Goal: Task Accomplishment & Management: Complete application form

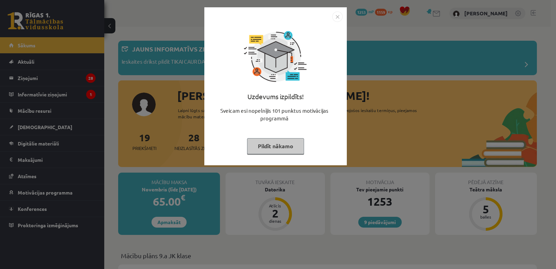
click at [265, 145] on button "Pildīt nākamo" at bounding box center [275, 146] width 57 height 16
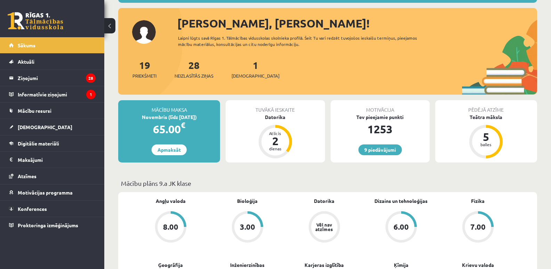
scroll to position [104, 0]
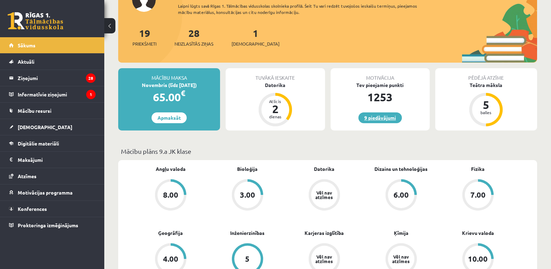
click at [384, 123] on link "9 piedāvājumi" at bounding box center [379, 117] width 43 height 11
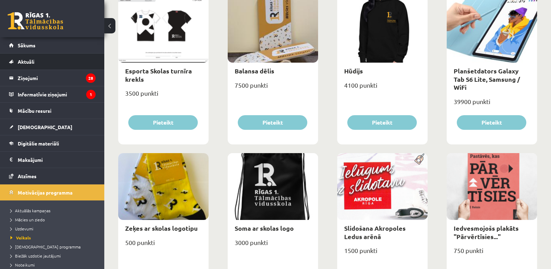
scroll to position [424, 0]
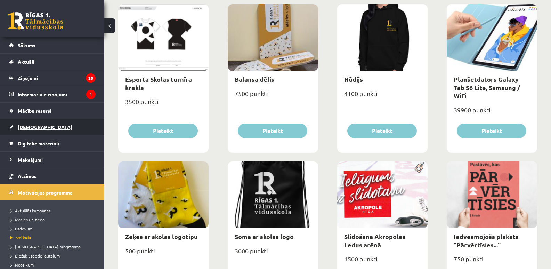
click at [33, 129] on span "[DEMOGRAPHIC_DATA]" at bounding box center [45, 127] width 55 height 6
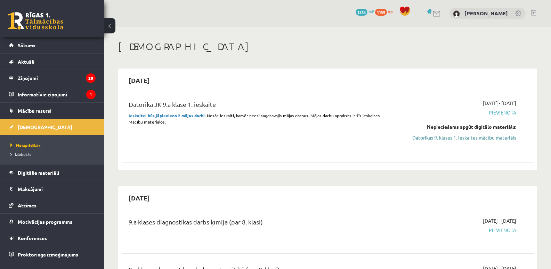
click at [413, 140] on link "Datorikas 9. klases 1. ieskaites mācību materiāls" at bounding box center [455, 137] width 122 height 7
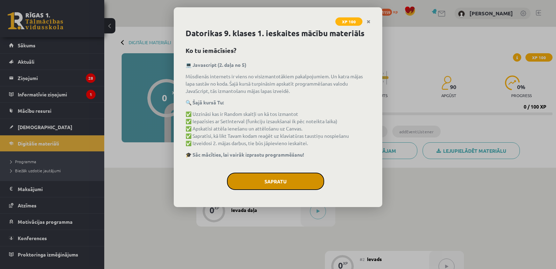
click at [306, 190] on button "Sapratu" at bounding box center [275, 180] width 97 height 17
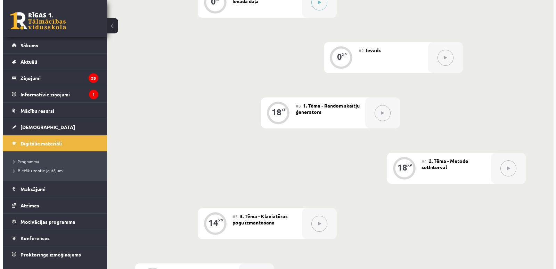
scroll to position [114, 0]
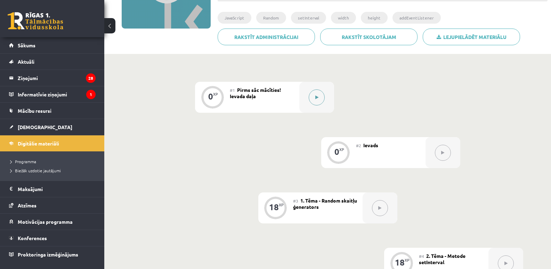
click at [313, 96] on button at bounding box center [316, 97] width 16 height 16
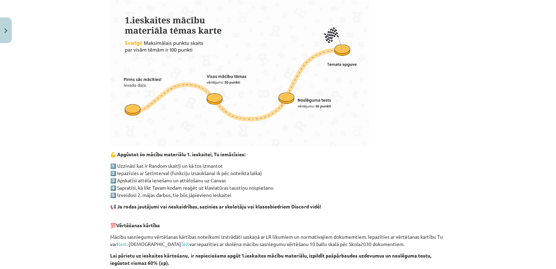
scroll to position [139, 0]
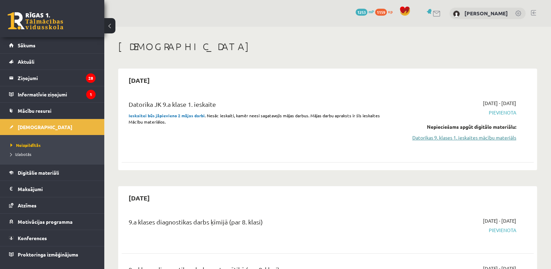
click at [428, 140] on link "Datorikas 9. klases 1. ieskaites mācību materiāls" at bounding box center [455, 137] width 122 height 7
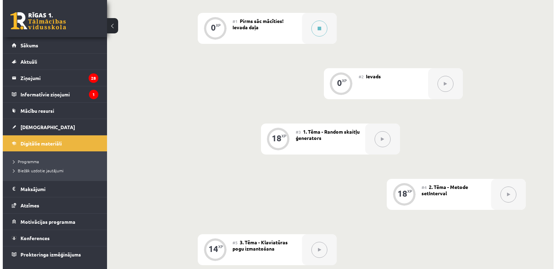
scroll to position [174, 0]
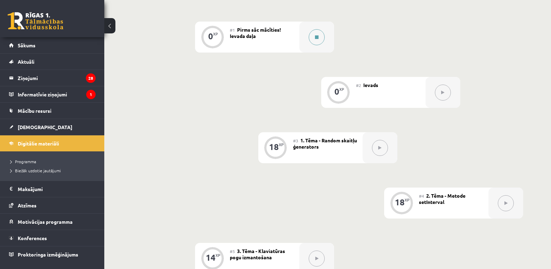
click at [321, 45] on button at bounding box center [316, 37] width 16 height 16
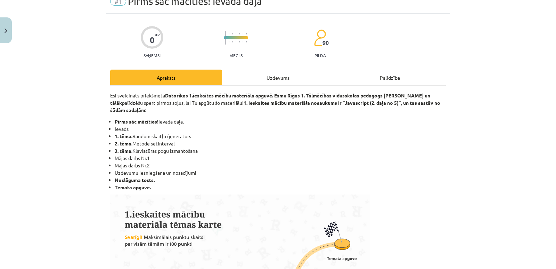
scroll to position [0, 0]
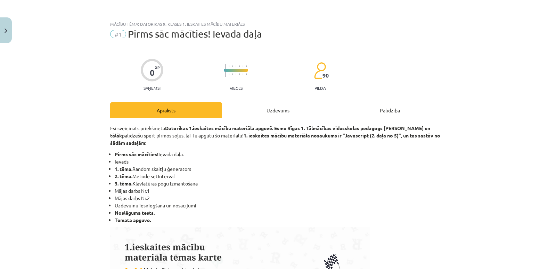
click at [251, 112] on div "Uzdevums" at bounding box center [278, 110] width 112 height 16
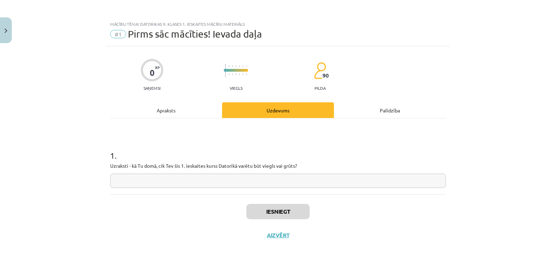
scroll to position [10, 0]
click at [137, 182] on input "text" at bounding box center [278, 180] width 336 height 14
type input "*******"
click at [283, 217] on button "Iesniegt" at bounding box center [277, 211] width 63 height 15
click at [261, 215] on button "Iesniegt" at bounding box center [277, 211] width 63 height 15
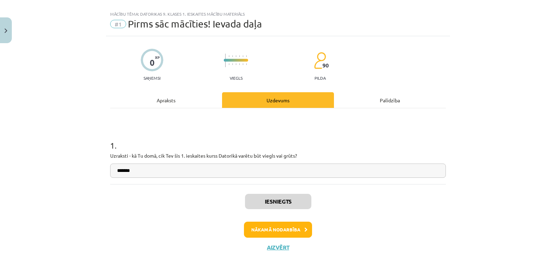
scroll to position [34, 0]
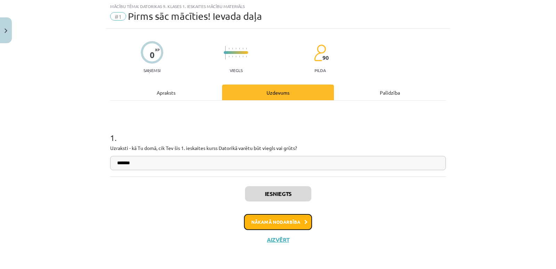
click at [274, 219] on button "Nākamā nodarbība" at bounding box center [278, 222] width 68 height 16
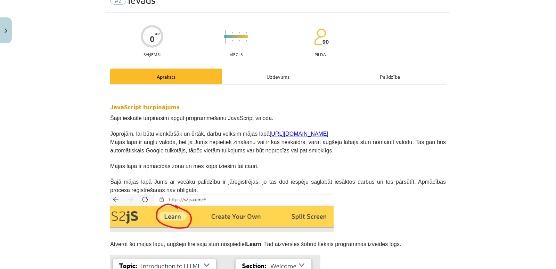
scroll to position [17, 0]
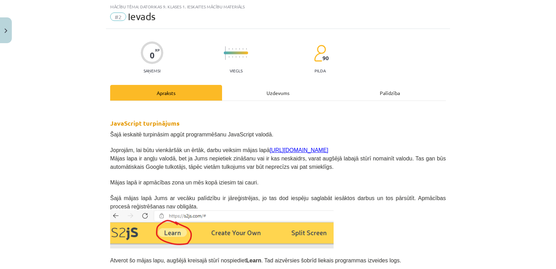
click at [263, 97] on div "Uzdevums" at bounding box center [278, 93] width 112 height 16
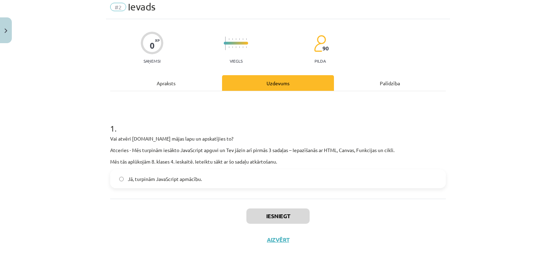
scroll to position [44, 0]
drag, startPoint x: 108, startPoint y: 129, endPoint x: 291, endPoint y: 126, distance: 182.7
click at [291, 126] on div "0 XP Saņemsi Viegls 90 pilda Apraksts Uzdevums Palīdzība 1 . Vai atvēri s2js.co…" at bounding box center [278, 135] width 344 height 232
click at [291, 135] on p "Vai atvēri s2js.com mājas lapu un apskatījies to?" at bounding box center [278, 138] width 336 height 7
click at [170, 175] on span "Jā, turpinām JavaScript apmācību." at bounding box center [165, 178] width 74 height 7
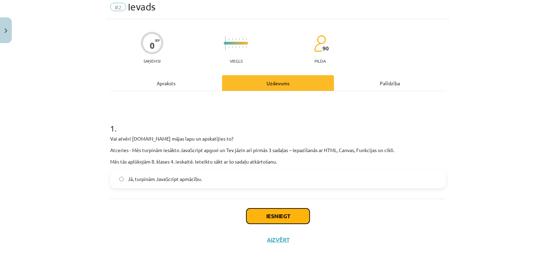
click at [294, 213] on button "Iesniegt" at bounding box center [277, 215] width 63 height 15
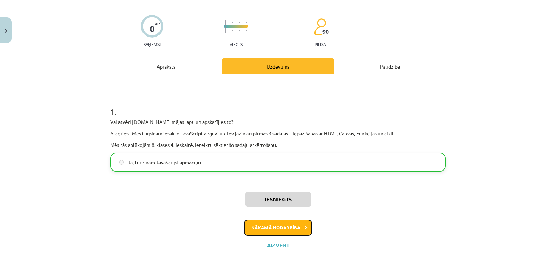
click at [282, 235] on button "Nākamā nodarbība" at bounding box center [278, 227] width 68 height 16
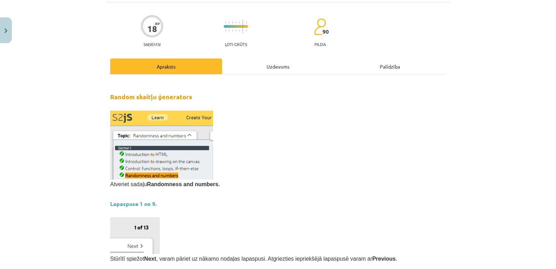
scroll to position [17, 0]
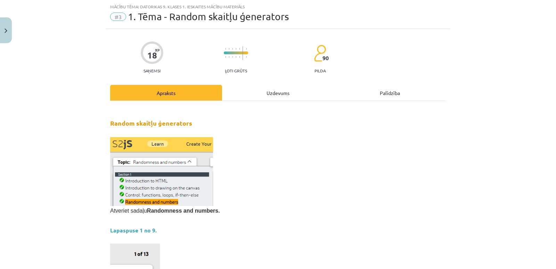
click at [271, 100] on div "Uzdevums" at bounding box center [278, 93] width 112 height 16
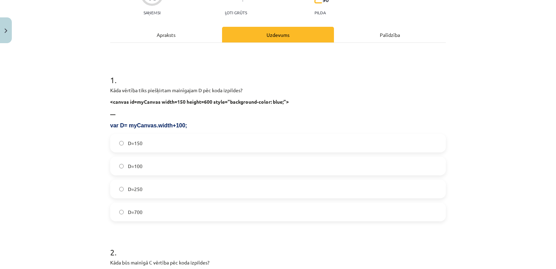
scroll to position [139, 0]
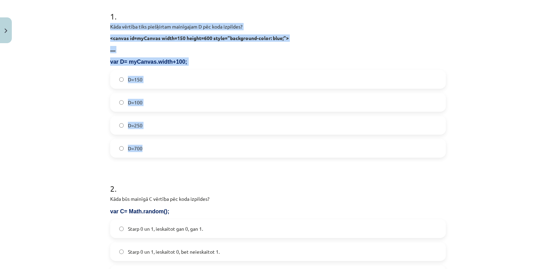
drag, startPoint x: 108, startPoint y: 34, endPoint x: 176, endPoint y: 167, distance: 149.1
copy div "Kāda vērtība tiks piešķirtam mainīgajam D pēc koda izpildes? <canvas id=myCanva…"
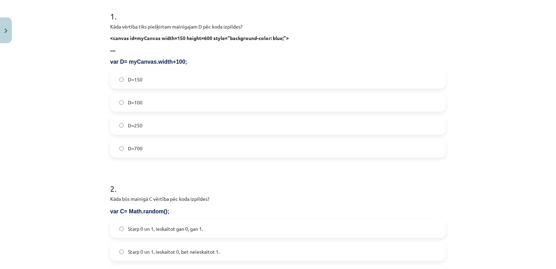
click at [208, 186] on h1 "2 ." at bounding box center [278, 182] width 336 height 22
click at [121, 134] on label "D=250" at bounding box center [278, 124] width 334 height 17
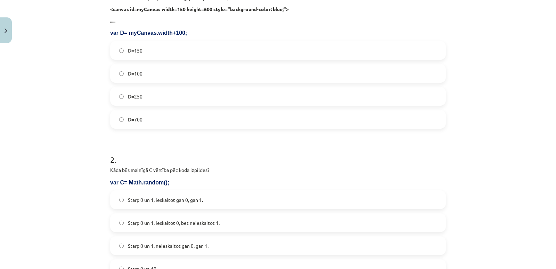
scroll to position [243, 0]
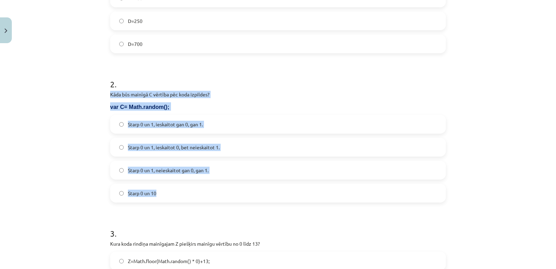
drag, startPoint x: 109, startPoint y: 109, endPoint x: 215, endPoint y: 206, distance: 142.6
click at [215, 202] on div "2 . Kāda būs mainīgā C vērtība pēc koda izpildes? var C= Math.random(); Starp 0…" at bounding box center [278, 134] width 336 height 135
copy div "Kāda būs mainīgā C vērtība pēc koda izpildes? var C= Math.random(); Starp 0 un …"
click at [206, 201] on label "Starp 0 un 10" at bounding box center [278, 192] width 334 height 17
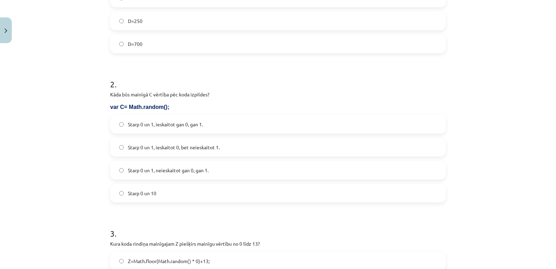
click at [123, 156] on label "Starp 0 un 1, ieskaitot 0, bet neieskaitot 1." at bounding box center [278, 146] width 334 height 17
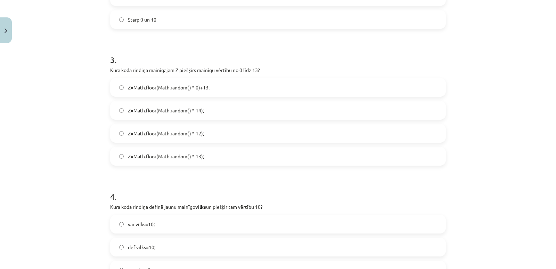
scroll to position [417, 0]
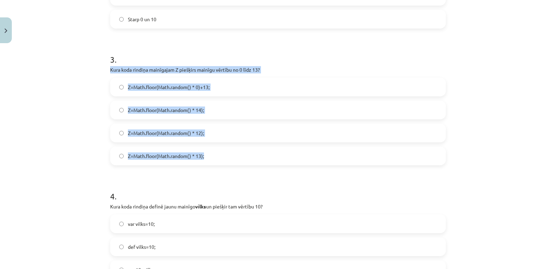
drag, startPoint x: 110, startPoint y: 90, endPoint x: 232, endPoint y: 182, distance: 152.2
click at [232, 182] on div "18 XP Saņemsi Ļoti grūts 90 pilda Apraksts Uzdevums Palīdzība 1 . Kāda vērtība …" at bounding box center [278, 91] width 344 height 924
copy div "Kura koda rindiņa mainīgajam Z piešķirs mainīgu vērtību no 0 līdz 13? Z=Math.fl…"
click at [223, 164] on label "Z=Math.floor(Math.random() * 13);" at bounding box center [278, 155] width 334 height 17
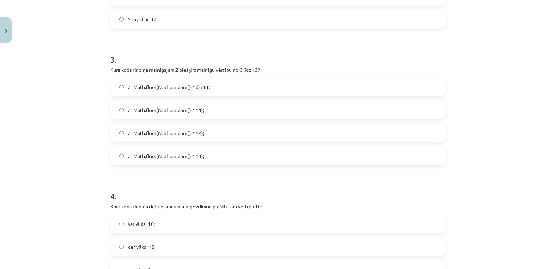
click at [136, 114] on span "Z=Math.floor(Math.random() * 14);" at bounding box center [166, 109] width 76 height 7
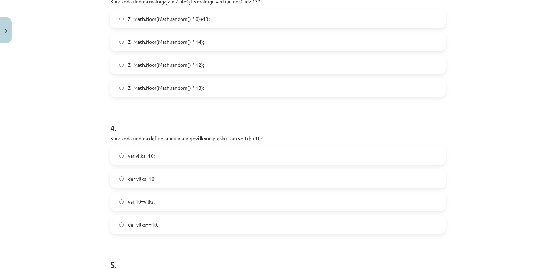
scroll to position [521, 0]
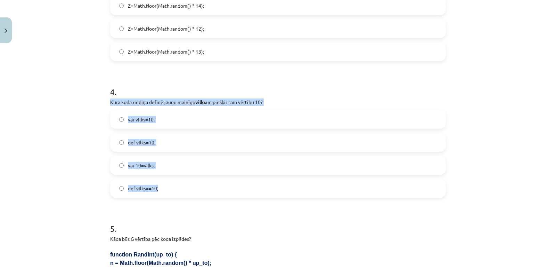
drag, startPoint x: 108, startPoint y: 125, endPoint x: 181, endPoint y: 217, distance: 117.8
copy div "Kura koda rindiņa definē jaunu mainīgo vilks un piešķir tam vērtību 10? var vil…"
click at [126, 128] on label "var vilks=10;" at bounding box center [278, 118] width 334 height 17
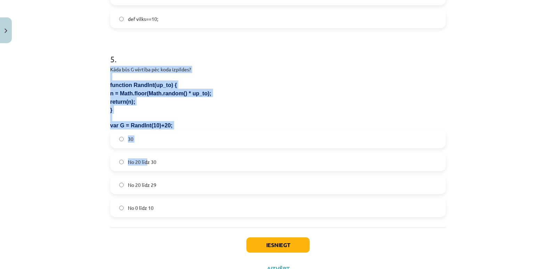
scroll to position [729, 0]
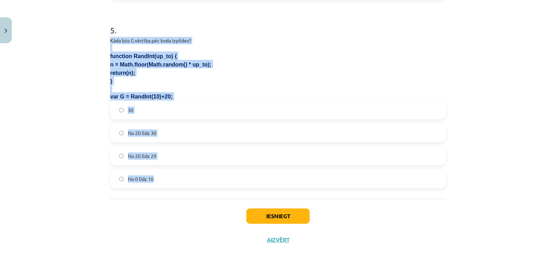
drag, startPoint x: 107, startPoint y: 123, endPoint x: 163, endPoint y: 189, distance: 85.8
copy div "Kāda būs G vērtība pēc koda izpildes? function RandInt(up_to) { n = Math.floor(…"
click at [154, 159] on span "No 20 līdz 29" at bounding box center [142, 155] width 28 height 7
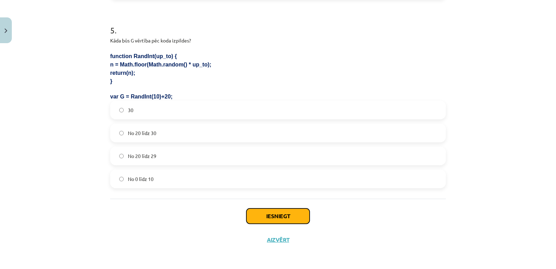
click at [274, 223] on button "Iesniegt" at bounding box center [277, 215] width 63 height 15
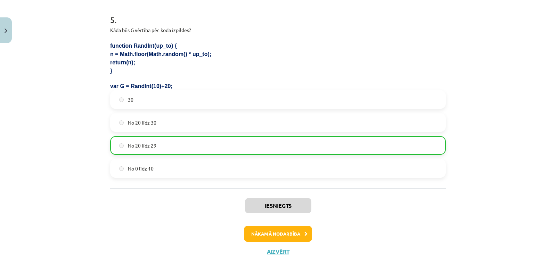
scroll to position [776, 0]
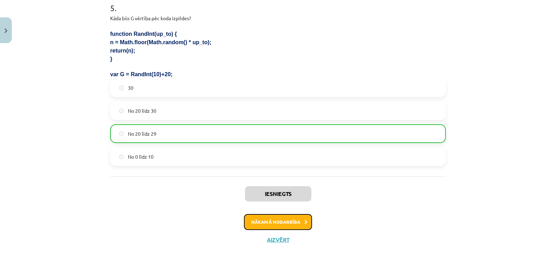
click at [292, 218] on button "Nākamā nodarbība" at bounding box center [278, 222] width 68 height 16
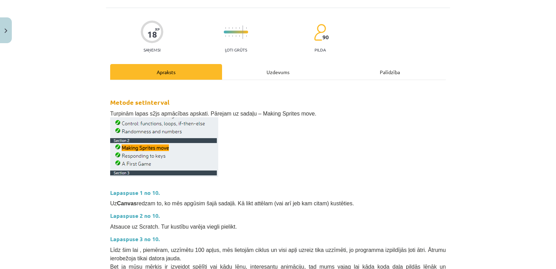
scroll to position [17, 0]
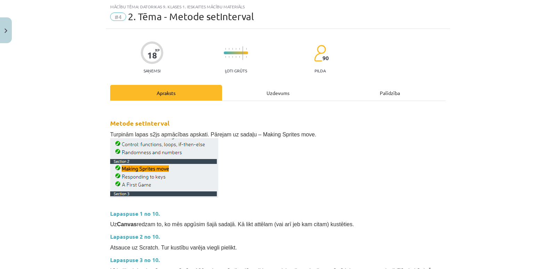
click at [273, 89] on div "Uzdevums" at bounding box center [278, 93] width 112 height 16
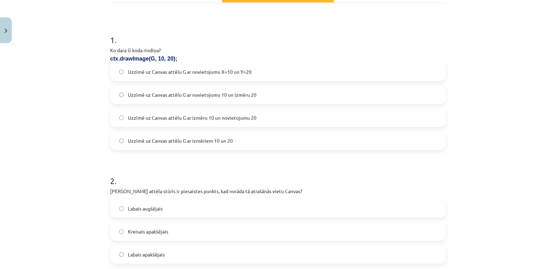
scroll to position [122, 0]
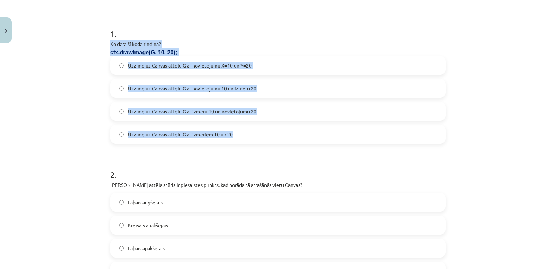
drag, startPoint x: 106, startPoint y: 51, endPoint x: 258, endPoint y: 144, distance: 177.6
copy div "Ko dara šī koda rindiņa? ctx.drawImage(G, 10, 20); Uzzīmē uz Canvas attēlu G ar…"
click at [270, 140] on label "Uzzīmē uz Canvas attēlu G ar izmēriem 10 un 20" at bounding box center [278, 133] width 334 height 17
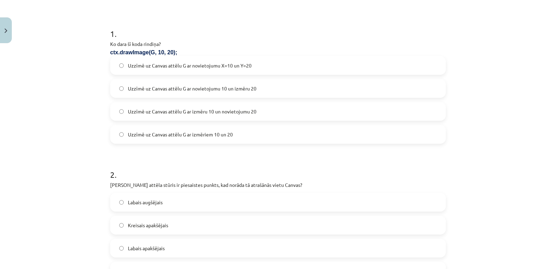
click at [196, 69] on label "Uzzīmē uz Canvas attēlu G ar novietojumu X=10 un Y=20" at bounding box center [278, 65] width 334 height 17
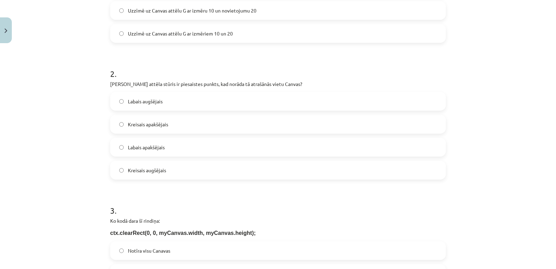
scroll to position [226, 0]
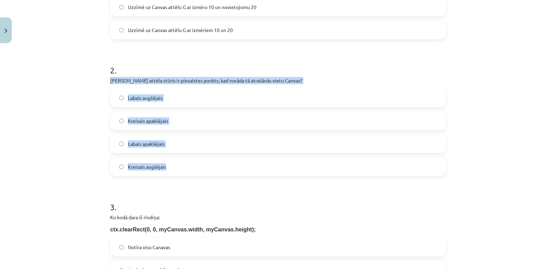
drag, startPoint x: 107, startPoint y: 91, endPoint x: 176, endPoint y: 169, distance: 104.4
click at [176, 169] on div "18 XP Saņemsi Ļoti grūts 90 pilda Apraksts Uzdevums Palīdzība 1 . Ko dara šī ko…" at bounding box center [278, 250] width 344 height 860
copy div "Kurš attēla stūris ir piesaistes punkts, kad norāda tā atrašānās vietu Canvas? …"
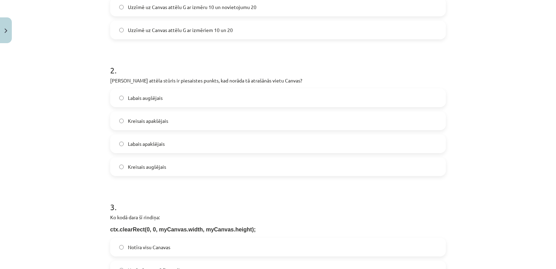
click at [172, 201] on h1 "3 ." at bounding box center [278, 201] width 336 height 22
click at [132, 170] on span "Kreisais augšējais" at bounding box center [147, 166] width 38 height 7
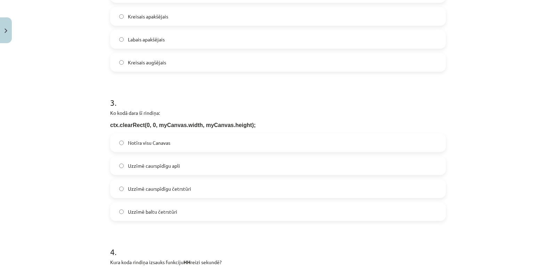
scroll to position [365, 0]
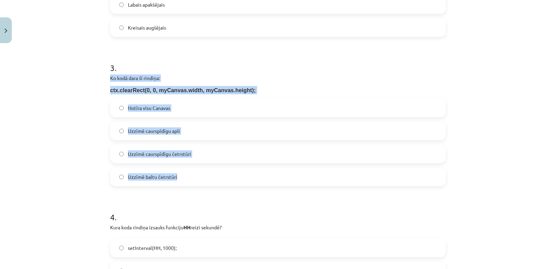
drag, startPoint x: 108, startPoint y: 94, endPoint x: 176, endPoint y: 190, distance: 118.1
click at [176, 190] on div "18 XP Saņemsi Ļoti grūts 90 pilda Apraksts Uzdevums Palīdzība 1 . Ko dara šī ko…" at bounding box center [278, 111] width 344 height 860
copy div "Ko kodā dara šī rindiņa: ctx.clearRect(0, 0, myCanvas.width, myCanvas.height); …"
click at [142, 112] on span "Notīra visu Canavas" at bounding box center [149, 107] width 42 height 7
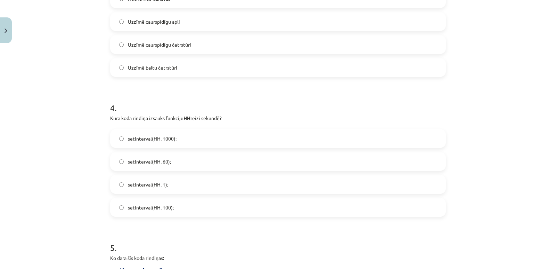
scroll to position [538, 0]
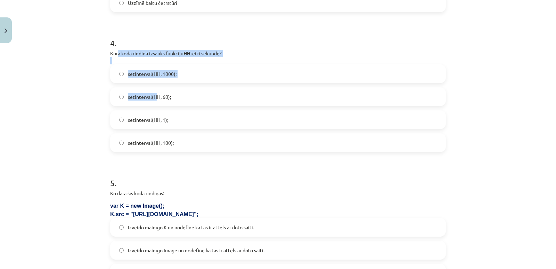
drag, startPoint x: 116, startPoint y: 76, endPoint x: 117, endPoint y: 92, distance: 15.7
click at [156, 115] on div "4 . Kura koda rindiņa izsauks funkciju HH reizi sekundē? setInterval(HH, 1000);…" at bounding box center [278, 89] width 336 height 126
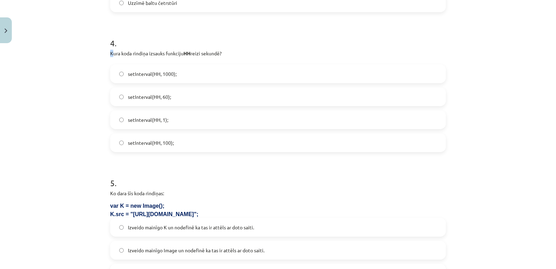
click at [110, 64] on p at bounding box center [278, 60] width 336 height 7
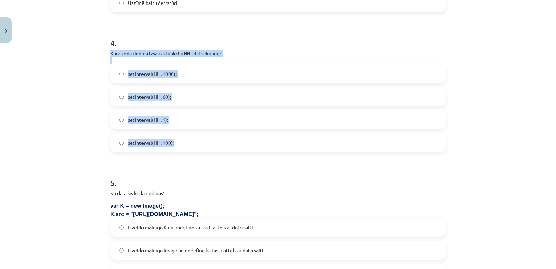
drag, startPoint x: 109, startPoint y: 74, endPoint x: 175, endPoint y: 167, distance: 114.4
click at [175, 152] on div "4 . Kura koda rindiņa izsauks funkciju HH reizi sekundē? setInterval(HH, 1000);…" at bounding box center [278, 89] width 336 height 126
copy div "Kura koda rindiņa izsauks funkciju HH reizi sekundē? setInterval(HH, 1000); set…"
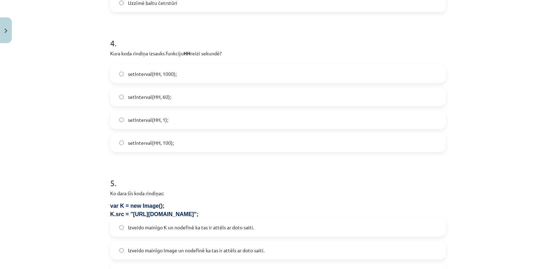
click at [165, 185] on h1 "5 ." at bounding box center [278, 177] width 336 height 22
click at [136, 82] on label "setInterval(HH, 1000);" at bounding box center [278, 73] width 334 height 17
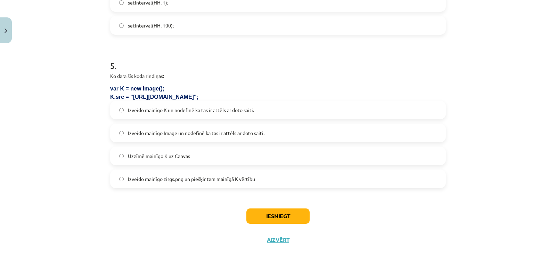
scroll to position [685, 0]
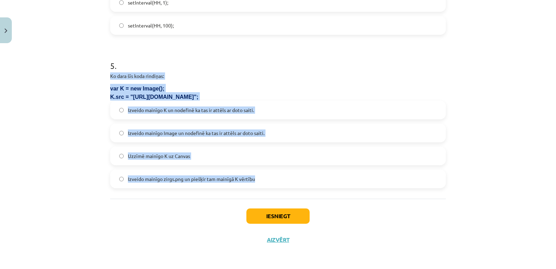
drag, startPoint x: 108, startPoint y: 69, endPoint x: 256, endPoint y: 166, distance: 176.7
click at [256, 166] on div "5 . Ko dara šīs koda rindiņas: var K = new Image(); K.src = "https://skola.lv/z…" at bounding box center [278, 118] width 336 height 139
copy div "Ko dara šīs koda rindiņas: var K = new Image(); K.src = "https://skola.lv/zirgs…"
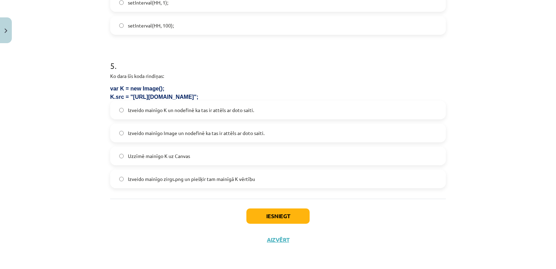
click at [158, 200] on div "Iesniegt Aizvērt" at bounding box center [278, 222] width 336 height 49
click at [146, 107] on span "Izveido mainīgo K un nodefinē ka tas ir attēls ar doto saiti." at bounding box center [191, 109] width 126 height 7
click at [265, 215] on button "Iesniegt" at bounding box center [277, 215] width 63 height 15
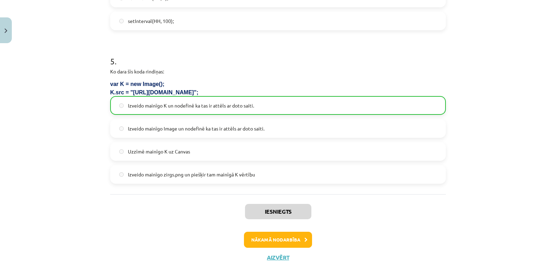
scroll to position [695, 0]
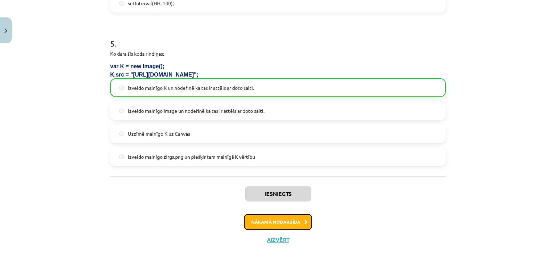
click at [270, 228] on button "Nākamā nodarbība" at bounding box center [278, 222] width 68 height 16
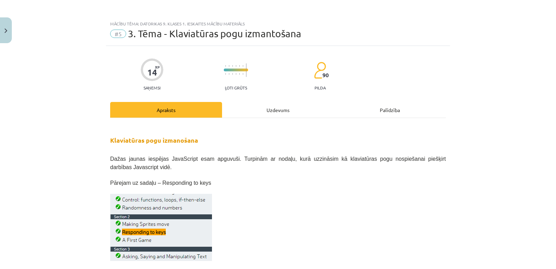
scroll to position [0, 0]
click at [273, 111] on div "Uzdevums" at bounding box center [278, 110] width 112 height 16
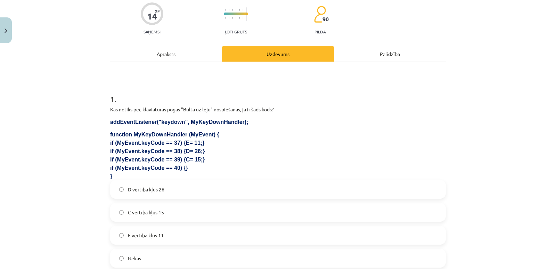
scroll to position [87, 0]
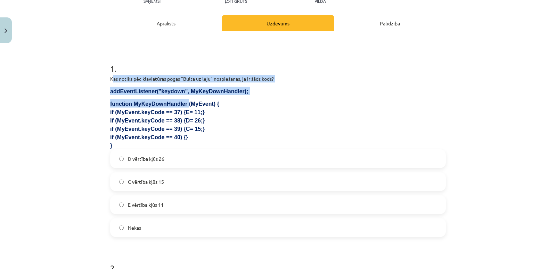
drag, startPoint x: 111, startPoint y: 85, endPoint x: 178, endPoint y: 115, distance: 72.8
click at [178, 115] on div "Kas notiks pēc klaviatūras pogas "Bulta uz leju" nospiešanas, ja ir šāds kods? …" at bounding box center [278, 112] width 336 height 74
drag, startPoint x: 113, startPoint y: 89, endPoint x: 103, endPoint y: 89, distance: 10.1
click at [112, 82] on p "Kas notiks pēc klaviatūras pogas "Bulta uz leju" nospiešanas, ja ir šāds kods?" at bounding box center [278, 78] width 336 height 7
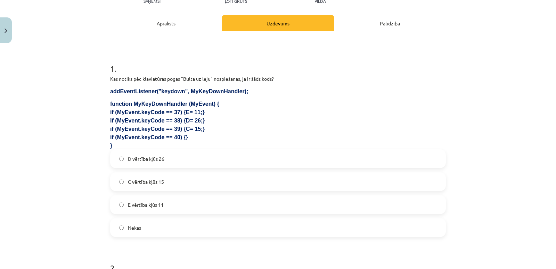
click at [110, 82] on p "Kas notiks pēc klaviatūras pogas "Bulta uz leju" nospiešanas, ja ir šāds kods?" at bounding box center [278, 78] width 336 height 7
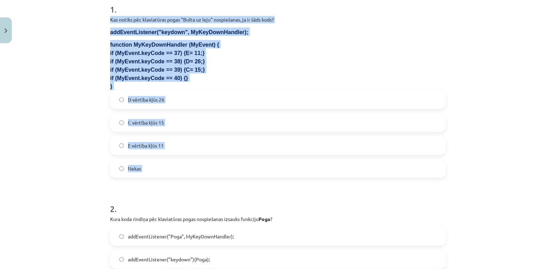
scroll to position [156, 0]
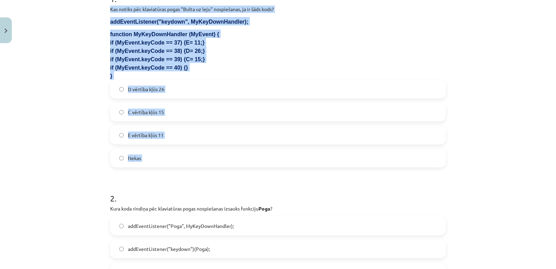
drag, startPoint x: 108, startPoint y: 86, endPoint x: 183, endPoint y: 169, distance: 111.7
click at [183, 167] on div "1 . Kas notiks pēc klaviatūras pogas "Bulta uz leju" nospiešanas, ja ir šāds ko…" at bounding box center [278, 74] width 336 height 185
click at [169, 166] on label "Nekas" at bounding box center [278, 157] width 334 height 17
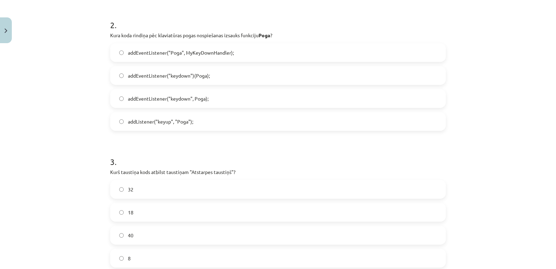
scroll to position [330, 0]
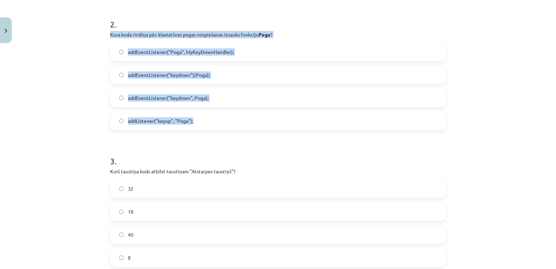
drag, startPoint x: 107, startPoint y: 47, endPoint x: 214, endPoint y: 140, distance: 142.3
click at [214, 140] on div "14 XP Saņemsi Ļoti grūts 90 pilda Apraksts Uzdevums Palīdzība 1 . Kas notiks pē…" at bounding box center [278, 98] width 344 height 764
click at [197, 101] on span "addEventListener("keydown", Poga);" at bounding box center [168, 97] width 81 height 7
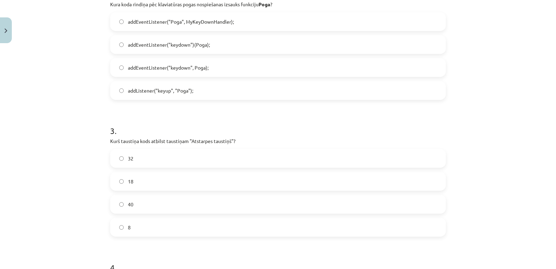
scroll to position [399, 0]
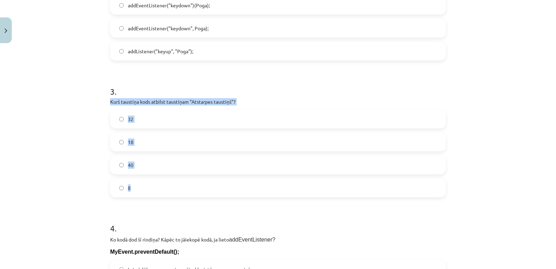
drag, startPoint x: 108, startPoint y: 117, endPoint x: 139, endPoint y: 204, distance: 92.2
click at [139, 204] on div "14 XP Saņemsi Ļoti grūts 90 pilda Apraksts Uzdevums Palīdzība 1 . Kas notiks pē…" at bounding box center [278, 29] width 344 height 764
click at [140, 127] on label "32" at bounding box center [278, 118] width 334 height 17
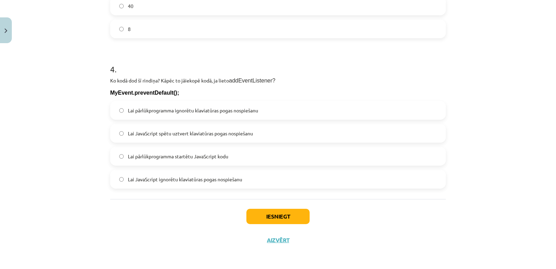
scroll to position [573, 0]
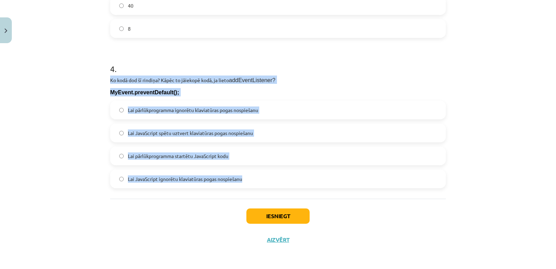
drag, startPoint x: 110, startPoint y: 86, endPoint x: 281, endPoint y: 182, distance: 196.9
click at [281, 182] on div "4 . Ko kodā dod šī rindiņa? Kāpēc to jāiekopē kodā, ja lieto addEventListener? …" at bounding box center [278, 120] width 336 height 136
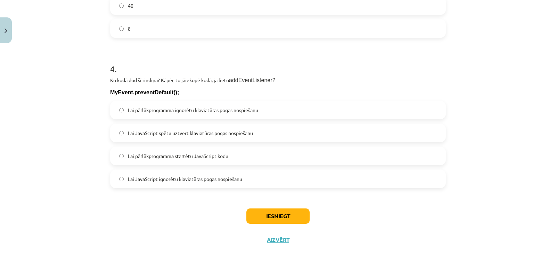
click at [160, 181] on label "Lai JavaScript ignorētu klaviatūras pogas nospiešanu" at bounding box center [278, 178] width 334 height 17
click at [253, 223] on button "Iesniegt" at bounding box center [277, 215] width 63 height 15
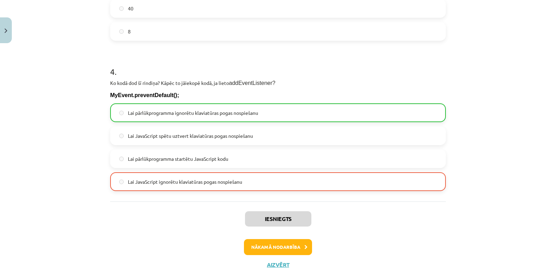
scroll to position [611, 0]
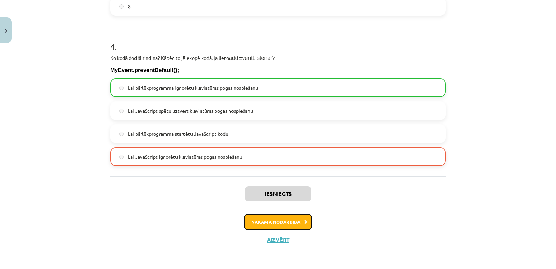
click at [251, 220] on button "Nākamā nodarbība" at bounding box center [278, 222] width 68 height 16
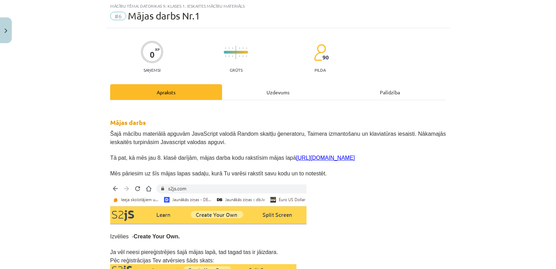
scroll to position [17, 0]
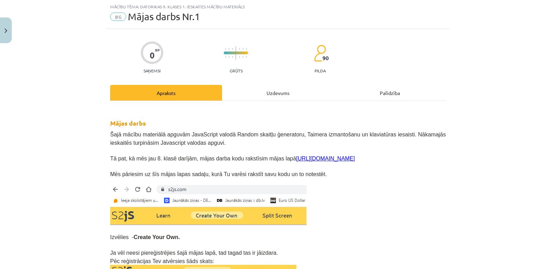
click at [278, 91] on div "Uzdevums" at bounding box center [278, 93] width 112 height 16
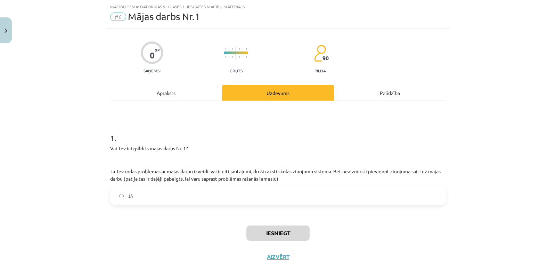
scroll to position [51, 0]
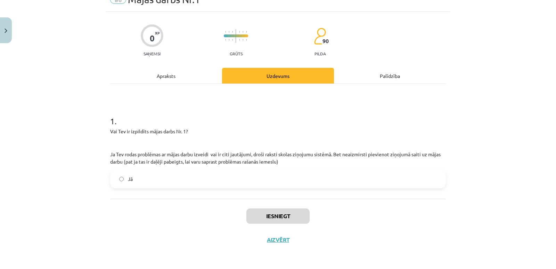
click at [174, 68] on div "Apraksts" at bounding box center [166, 76] width 112 height 16
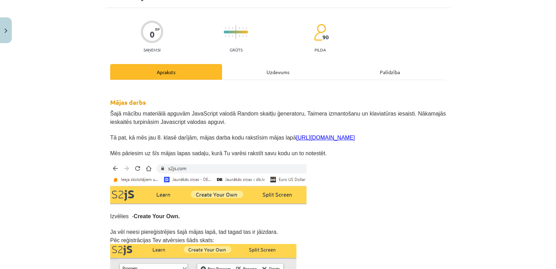
scroll to position [0, 0]
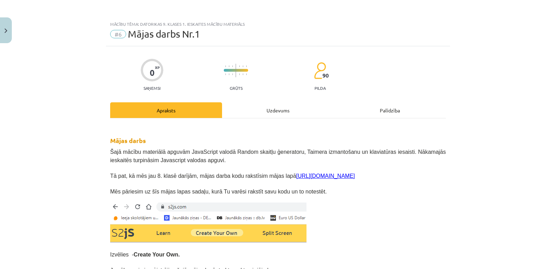
click at [285, 117] on div "Uzdevums" at bounding box center [278, 110] width 112 height 16
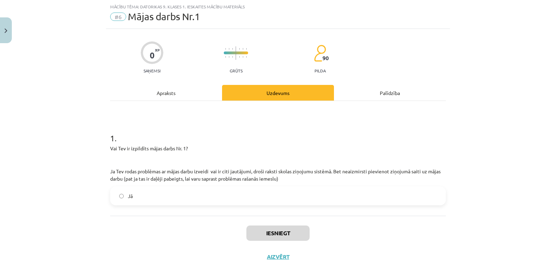
click at [129, 199] on span "Jā" at bounding box center [130, 195] width 5 height 7
click at [265, 240] on button "Iesniegt" at bounding box center [277, 232] width 63 height 15
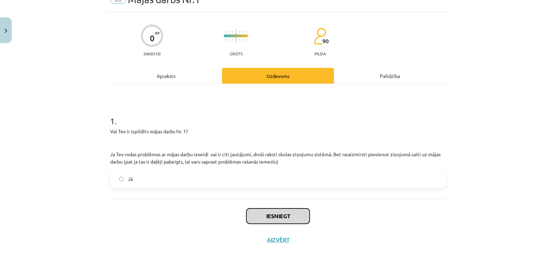
scroll to position [51, 0]
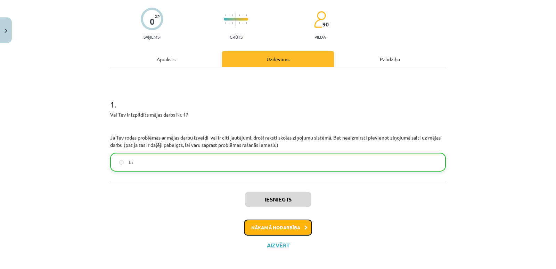
click at [269, 235] on button "Nākamā nodarbība" at bounding box center [278, 227] width 68 height 16
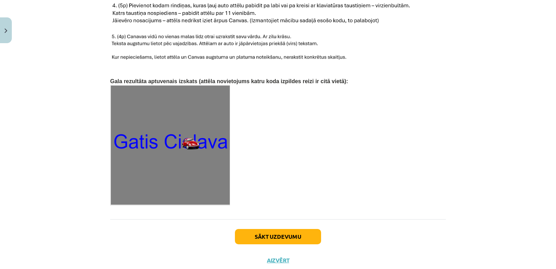
scroll to position [1099, 0]
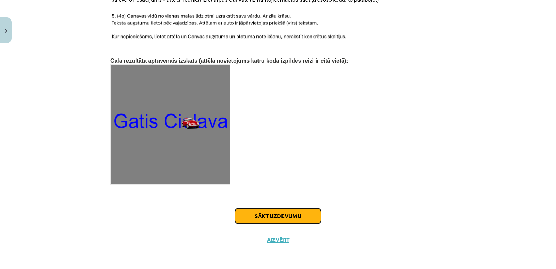
click at [289, 214] on button "Sākt uzdevumu" at bounding box center [278, 215] width 86 height 15
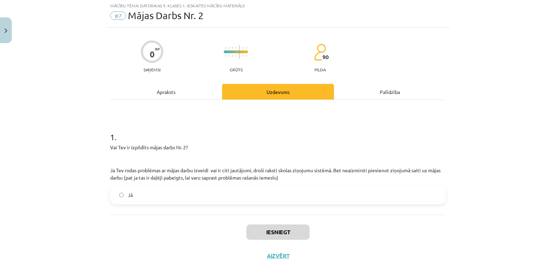
scroll to position [17, 0]
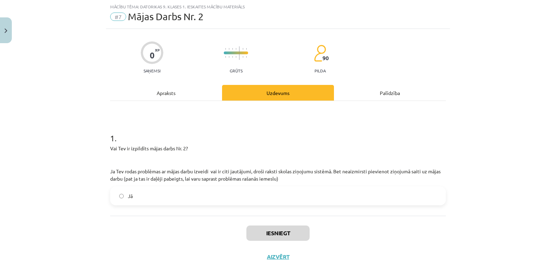
click at [116, 204] on label "Jā" at bounding box center [278, 195] width 334 height 17
click at [300, 240] on button "Iesniegt" at bounding box center [277, 232] width 63 height 15
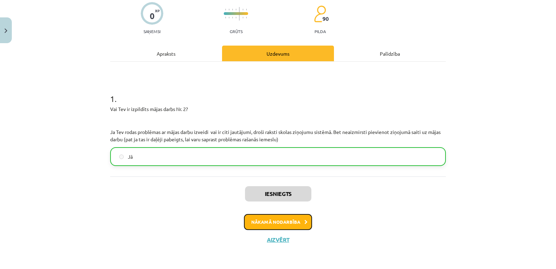
click at [284, 214] on button "Nākamā nodarbība" at bounding box center [278, 222] width 68 height 16
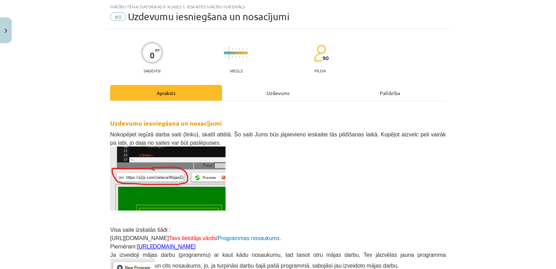
click at [262, 92] on div "Uzdevums" at bounding box center [278, 93] width 112 height 16
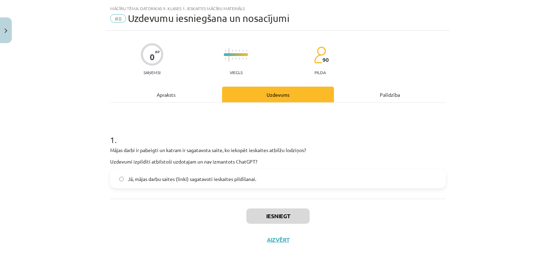
click at [144, 182] on span "Jā, mājas darbu saites (linki) sagatavoti ieskaites pildīšanai." at bounding box center [192, 178] width 128 height 7
click at [274, 223] on button "Iesniegt" at bounding box center [277, 215] width 63 height 15
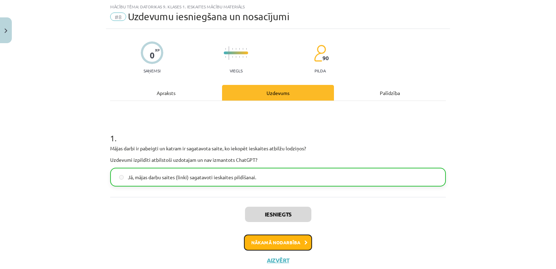
click at [273, 250] on button "Nākamā nodarbība" at bounding box center [278, 242] width 68 height 16
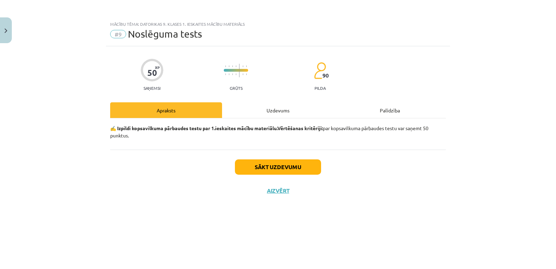
scroll to position [0, 0]
click at [261, 174] on button "Sākt uzdevumu" at bounding box center [278, 166] width 86 height 15
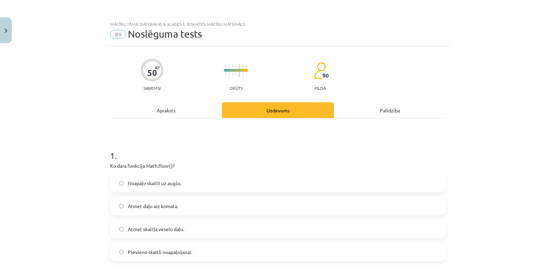
scroll to position [104, 0]
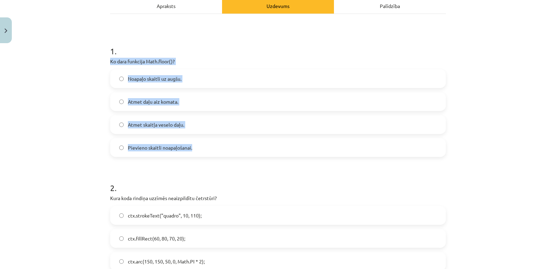
drag, startPoint x: 108, startPoint y: 68, endPoint x: 207, endPoint y: 160, distance: 134.5
click at [207, 157] on div "1 . Ko dara funkcija Math.floor()? Noapaļo skaitli uz augšu. Atmet daļu aiz kom…" at bounding box center [278, 95] width 336 height 123
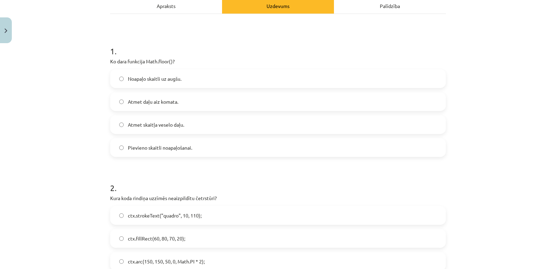
click at [146, 106] on label "Atmet daļu aiz komata." at bounding box center [278, 101] width 334 height 17
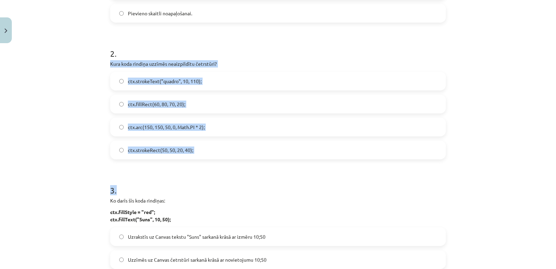
scroll to position [243, 0]
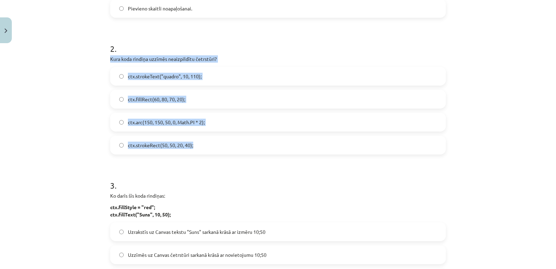
drag, startPoint x: 125, startPoint y: 142, endPoint x: 197, endPoint y: 155, distance: 73.3
click at [197, 154] on label "ctx.strokeRect(50, 50, 20, 40);" at bounding box center [278, 144] width 334 height 17
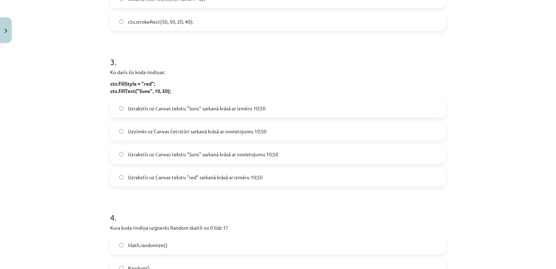
scroll to position [382, 0]
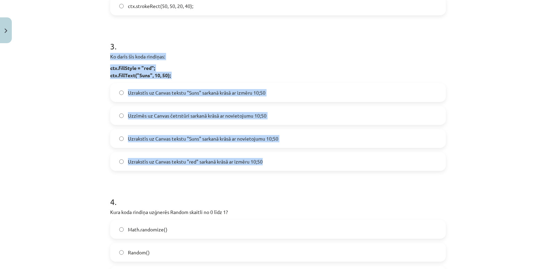
drag, startPoint x: 106, startPoint y: 73, endPoint x: 289, endPoint y: 180, distance: 212.1
click at [251, 142] on span "Uzrakstīs uz Canvas tekstu "Suns" sarkanā krāsā ar novietojumu 10;50" at bounding box center [203, 138] width 150 height 7
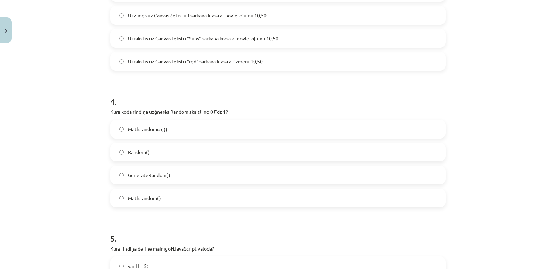
scroll to position [486, 0]
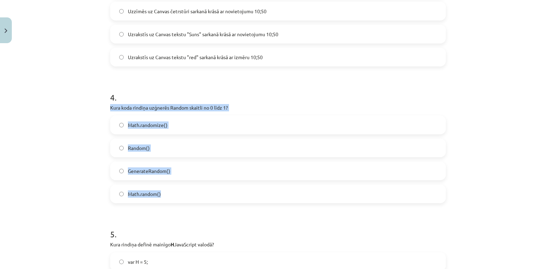
drag, startPoint x: 106, startPoint y: 127, endPoint x: 208, endPoint y: 214, distance: 134.1
click at [168, 202] on label "Math.random()" at bounding box center [278, 193] width 334 height 17
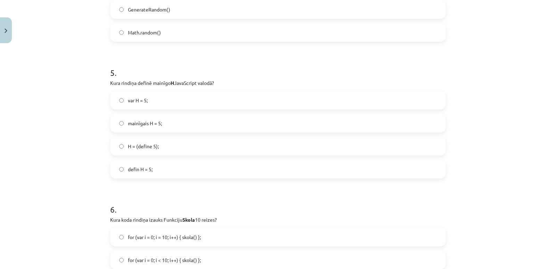
scroll to position [625, 0]
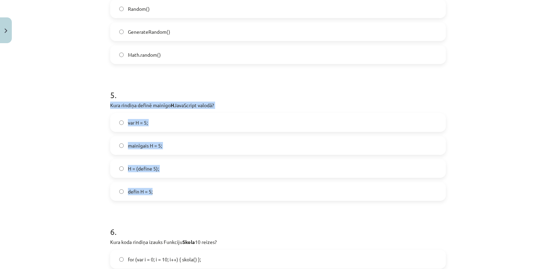
drag, startPoint x: 116, startPoint y: 133, endPoint x: 213, endPoint y: 206, distance: 120.9
click at [213, 200] on div "5 . Kura rindiņa definē mainīgo H JavaScript valodā? var H = 5; mainīgais H = 5…" at bounding box center [278, 139] width 336 height 123
click at [162, 131] on label "var H = 5;" at bounding box center [278, 122] width 334 height 17
click at [205, 177] on label "H = (define 5);" at bounding box center [278, 167] width 334 height 17
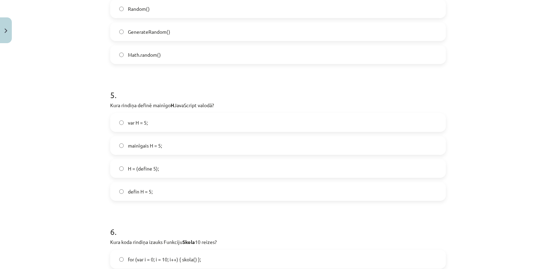
click at [158, 131] on label "var H = 5;" at bounding box center [278, 122] width 334 height 17
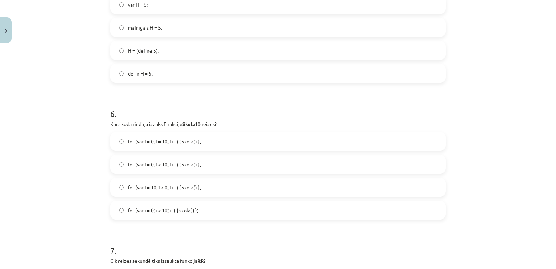
scroll to position [828, 0]
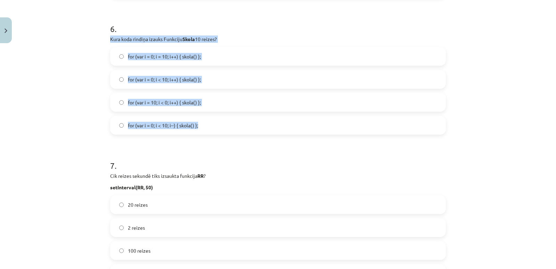
drag, startPoint x: 106, startPoint y: 69, endPoint x: 251, endPoint y: 150, distance: 166.4
click at [203, 111] on label "for (var i = 10; i < 0; i++) { skola() };" at bounding box center [278, 101] width 334 height 17
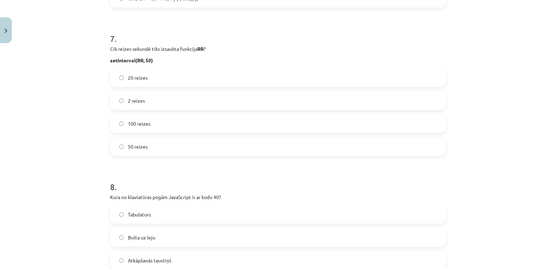
scroll to position [967, 0]
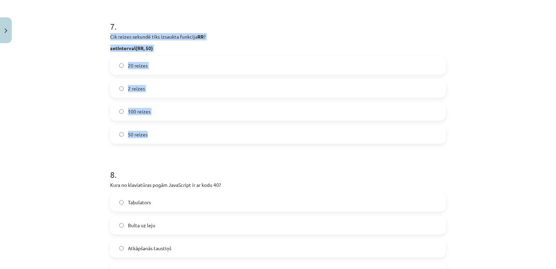
drag, startPoint x: 106, startPoint y: 69, endPoint x: 236, endPoint y: 158, distance: 157.4
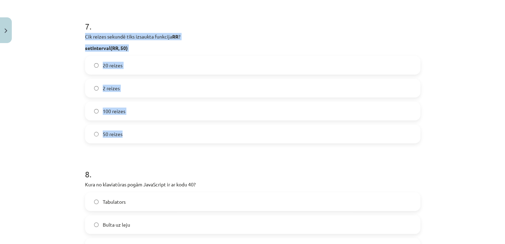
scroll to position [966, 0]
click at [112, 74] on label "20 reizes" at bounding box center [253, 65] width 334 height 17
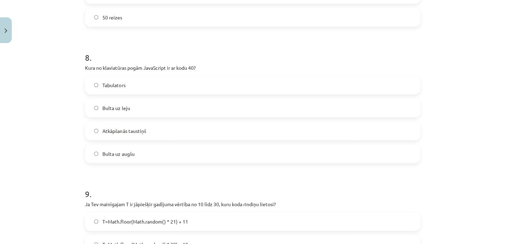
scroll to position [1093, 0]
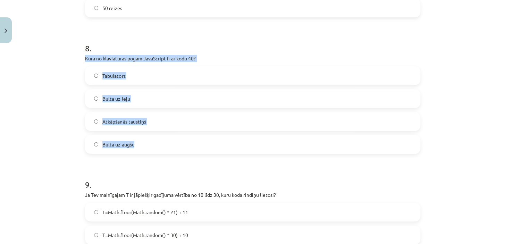
drag, startPoint x: 83, startPoint y: 97, endPoint x: 179, endPoint y: 183, distance: 128.4
click at [179, 154] on div "8 . Kura no klaviatūras pogām JavaScript ir ar kodu 40? Tabulators Bulta uz lej…" at bounding box center [253, 92] width 336 height 123
click at [151, 153] on label "Bulta uz augšu" at bounding box center [253, 144] width 334 height 17
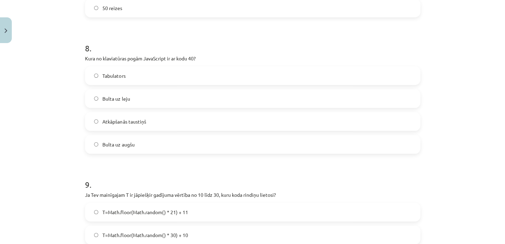
click at [140, 107] on label "Bulta uz leju" at bounding box center [253, 98] width 334 height 17
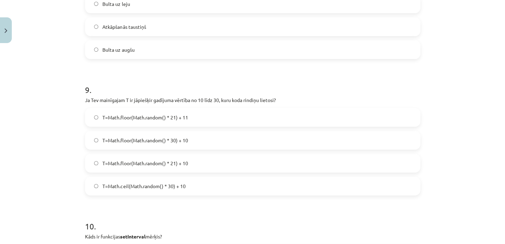
scroll to position [1219, 0]
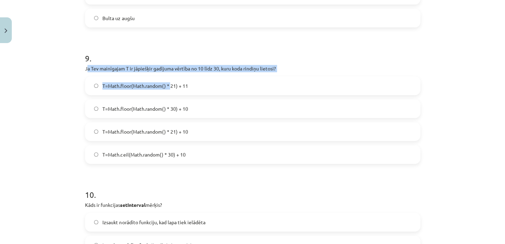
drag, startPoint x: 86, startPoint y: 110, endPoint x: 73, endPoint y: 118, distance: 15.6
click at [159, 133] on div "9 . Ja Tev mainīgajam T ir jāpiešķir gadījuma vērtība no 10 līdz 30, kuru koda …" at bounding box center [253, 102] width 336 height 123
drag, startPoint x: 94, startPoint y: 115, endPoint x: 84, endPoint y: 110, distance: 10.4
click at [93, 115] on div "9 . Ja Tev mainīgajam T ir jāpiešķir gadījuma vērtība no 10 līdz 30, kuru koda …" at bounding box center [253, 102] width 336 height 123
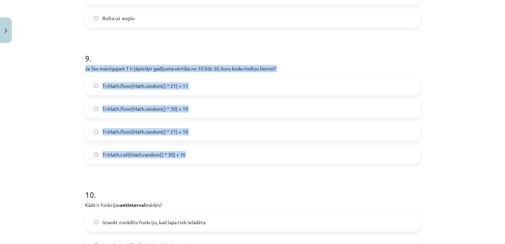
drag, startPoint x: 83, startPoint y: 109, endPoint x: 209, endPoint y: 198, distance: 154.3
click at [209, 164] on div "9 . Ja Tev mainīgajam T ir jāpiešķir gadījuma vērtība no 10 līdz 30, kuru koda …" at bounding box center [253, 102] width 336 height 123
click at [194, 140] on label "T=Math.floor(Math.random() * 21) + 10" at bounding box center [253, 131] width 334 height 17
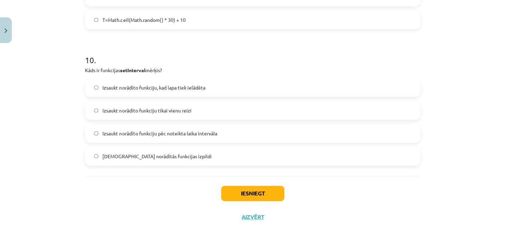
scroll to position [1408, 0]
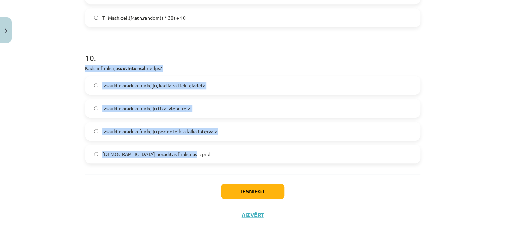
drag, startPoint x: 81, startPoint y: 62, endPoint x: 236, endPoint y: 152, distance: 179.8
click at [195, 128] on span "Izsaukt norādīto funkciju pēc noteikta laika intervāla" at bounding box center [159, 131] width 115 height 7
click at [237, 129] on label "Izsaukt norādīto funkciju pēc noteikta laika intervāla" at bounding box center [253, 131] width 334 height 17
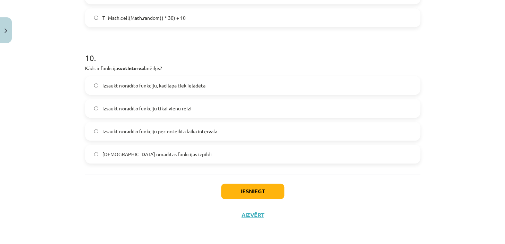
click at [209, 123] on label "Izsaukt norādīto funkciju pēc noteikta laika intervāla" at bounding box center [253, 131] width 334 height 17
click at [237, 189] on button "Iesniegt" at bounding box center [252, 191] width 63 height 15
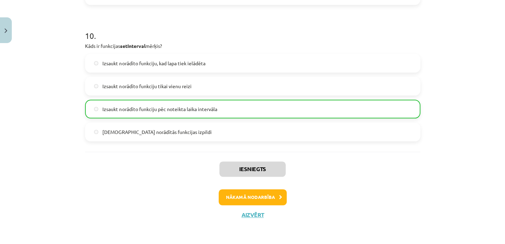
scroll to position [1431, 0]
click at [253, 190] on button "Nākamā nodarbība" at bounding box center [253, 197] width 68 height 16
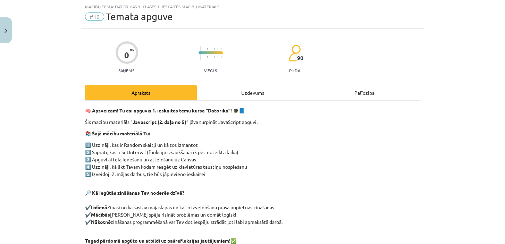
scroll to position [17, 0]
click at [224, 97] on div "Uzdevums" at bounding box center [253, 93] width 112 height 16
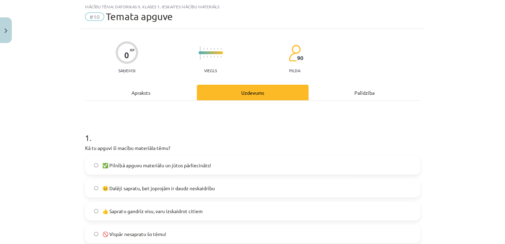
scroll to position [112, 0]
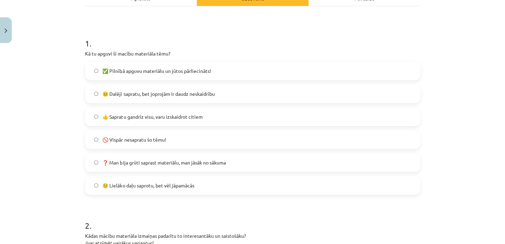
click at [132, 189] on span "🙂 Lielāko daļu saprotu, bet vēl jāpamācās" at bounding box center [148, 185] width 92 height 7
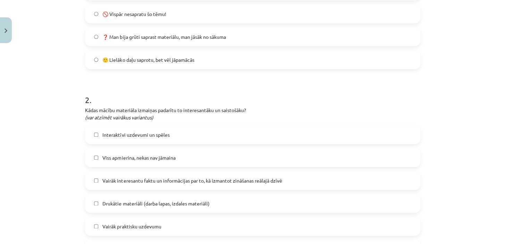
scroll to position [238, 0]
click at [111, 138] on span "Interaktīvi uzdevumi un spēles" at bounding box center [135, 134] width 67 height 7
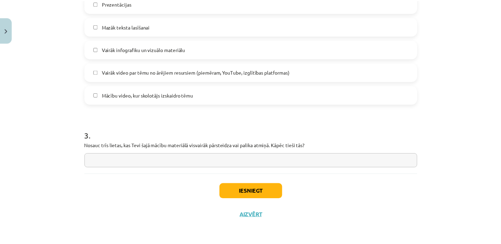
scroll to position [528, 0]
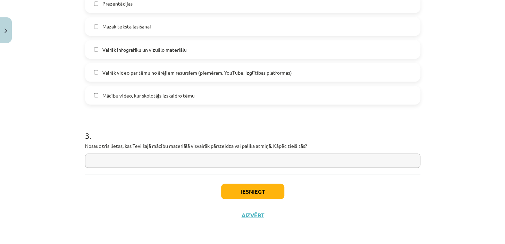
click at [113, 154] on input "text" at bounding box center [253, 161] width 336 height 14
type input "*********"
click at [239, 184] on button "Iesniegt" at bounding box center [252, 191] width 63 height 15
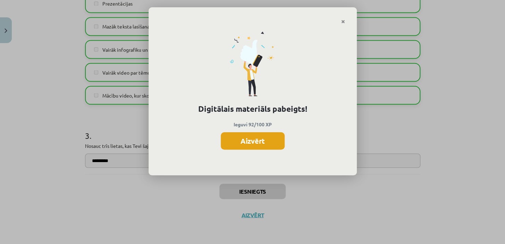
click at [255, 145] on button "Aizvērt" at bounding box center [253, 140] width 64 height 17
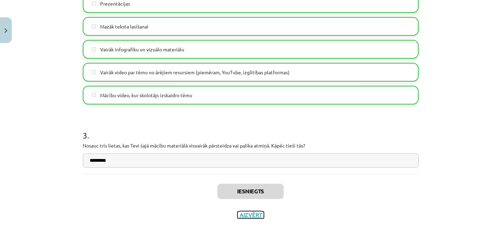
click at [250, 212] on button "Aizvērt" at bounding box center [250, 215] width 26 height 7
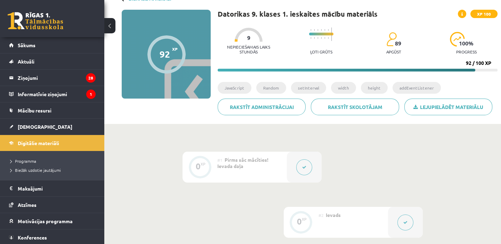
scroll to position [0, 0]
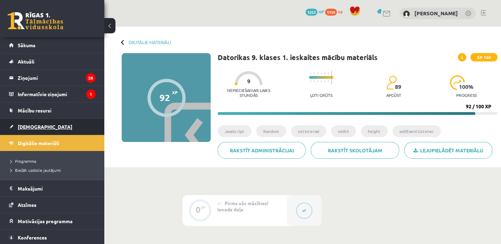
click at [44, 125] on link "[DEMOGRAPHIC_DATA]" at bounding box center [52, 127] width 86 height 16
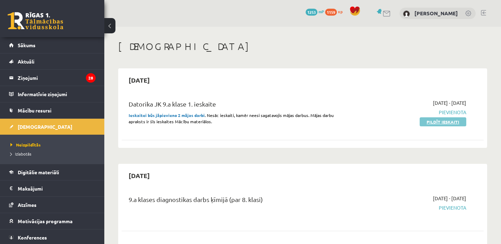
click at [437, 126] on link "Pildīt ieskaiti" at bounding box center [442, 121] width 47 height 9
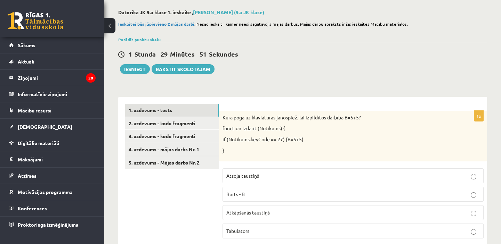
scroll to position [94, 0]
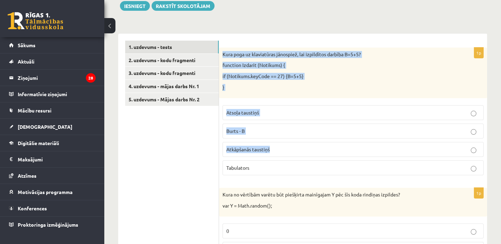
drag, startPoint x: 222, startPoint y: 54, endPoint x: 288, endPoint y: 175, distance: 138.0
click at [292, 164] on div "1p Kura poga uz klaviatūras jānospiež, lai izpildītos darbība B=5+5? function I…" at bounding box center [353, 114] width 268 height 133
click at [287, 175] on label "Tabulators" at bounding box center [352, 167] width 261 height 15
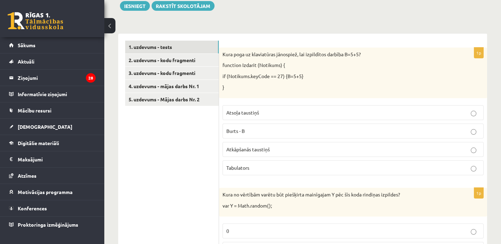
click at [222, 55] on div "Kura poga uz klaviatūras jānospiež, lai izpildītos darbība B=5+5? function Izda…" at bounding box center [353, 73] width 268 height 51
click at [231, 52] on div "Kura poga uz klaviatūras jānospiež, lai izpildītos darbība B=5+5? function Izda…" at bounding box center [353, 73] width 268 height 51
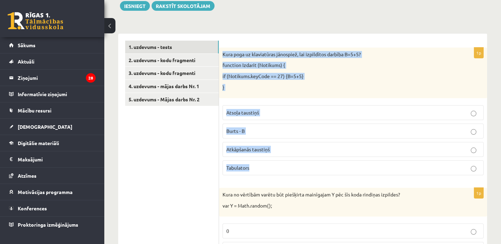
drag, startPoint x: 222, startPoint y: 56, endPoint x: 255, endPoint y: 177, distance: 125.2
click at [255, 177] on div "1p Kura poga uz klaviatūras jānospiež, lai izpildītos darbība B=5+5? function I…" at bounding box center [353, 114] width 268 height 133
copy div "Kura poga uz klaviatūras jānospiež, lai izpildītos darbība B=5+5? function Izda…"
click at [254, 116] on span "Atsoļa taustiņš" at bounding box center [242, 112] width 33 height 6
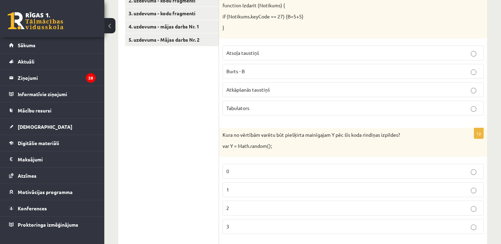
scroll to position [189, 0]
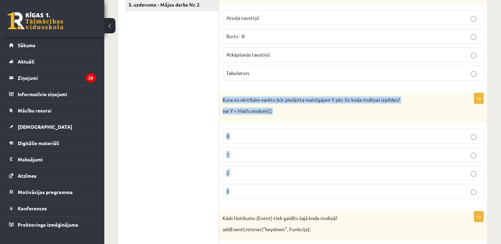
drag, startPoint x: 222, startPoint y: 108, endPoint x: 270, endPoint y: 198, distance: 101.9
click at [270, 198] on div "1p Kura no vērtībām varētu būt piešķirta mainīgajam Y pēc šīs koda rindiņas izp…" at bounding box center [353, 149] width 268 height 112
copy div "Kura no vērtībām varētu būt piešķirta mainīgajam Y pēc šīs koda rindiņas izpild…"
click at [245, 140] on p "0" at bounding box center [352, 136] width 253 height 7
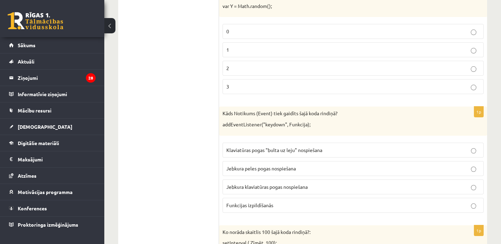
scroll to position [316, 0]
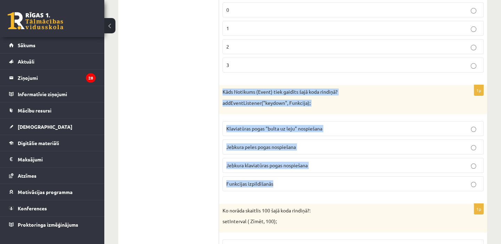
drag, startPoint x: 221, startPoint y: 98, endPoint x: 302, endPoint y: 193, distance: 124.9
click at [302, 193] on div "1p Kāds Notikums (Event) tiek gaidīts šajā koda rindiņā? addEventListener("keyd…" at bounding box center [353, 141] width 268 height 112
copy div "Kāds Notikums (Event) tiek gaidīts šajā koda rindiņā? addEventListener("keydown…"
click at [316, 169] on p "Jebkura klaviatūras pogas nospiešana" at bounding box center [352, 165] width 253 height 7
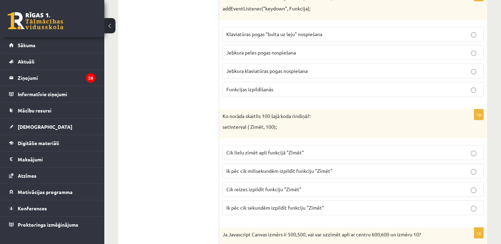
scroll to position [442, 0]
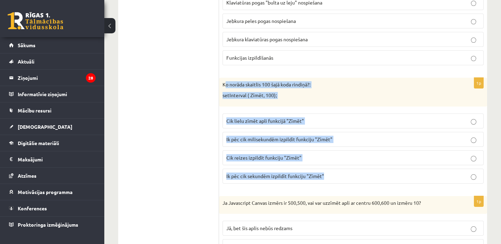
drag, startPoint x: 224, startPoint y: 98, endPoint x: 332, endPoint y: 193, distance: 144.2
click at [332, 189] on div "1p Ko norāda skaitlis 100 šajā koda rindiņā?: setInterval ( Zīmēt, 100); Cik li…" at bounding box center [353, 134] width 268 height 112
copy div "o norāda skaitlis 100 šajā koda rindiņā?: setInterval ( Zīmēt, 100); Cik lielu …"
click at [347, 143] on p "Ik pēc cik milisekundēm izpildīt funkciju "Zīmēt"" at bounding box center [352, 139] width 253 height 7
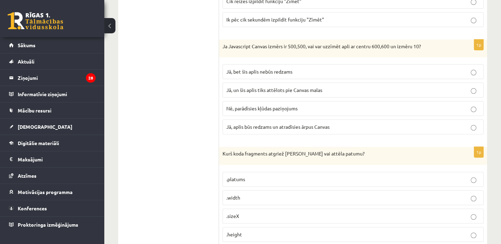
scroll to position [600, 0]
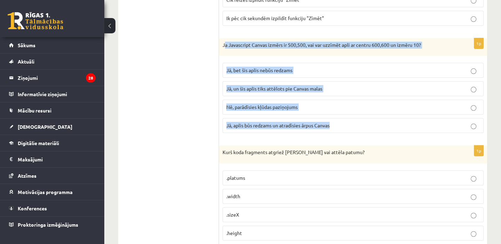
drag, startPoint x: 223, startPoint y: 60, endPoint x: 343, endPoint y: 145, distance: 147.0
click at [343, 139] on div "1p Ja Javascript Canvas izmērs ir 500,500, vai var uzzīmēt apli ar centru 600,6…" at bounding box center [353, 88] width 268 height 101
copy div "a Javascript Canvas izmērs ir 500,500, vai var uzzīmēt apli ar centru 600,600 u…"
click at [331, 74] on p "Jā, bet šis aplis nebūs redzams" at bounding box center [352, 70] width 253 height 7
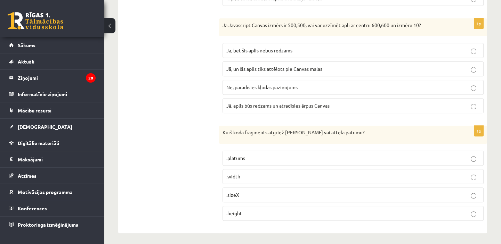
scroll to position [640, 0]
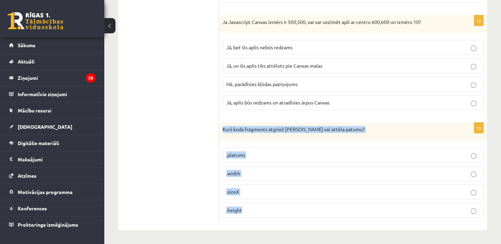
drag, startPoint x: 223, startPoint y: 127, endPoint x: 282, endPoint y: 211, distance: 102.7
click at [282, 211] on div "1p Kurš koda fragments atgriež Canvas vai attēla patumu? .platums .width .sizeX…" at bounding box center [353, 173] width 268 height 101
copy div "Kurš koda fragments atgriež Canvas vai attēla patumu? .platums .width .sizeX .h…"
click at [245, 170] on p ".width" at bounding box center [352, 173] width 253 height 7
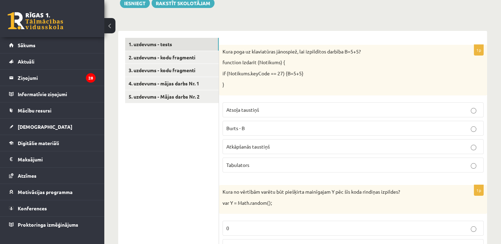
scroll to position [0, 0]
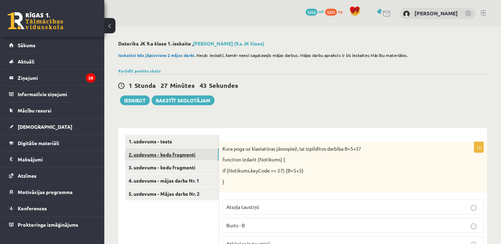
click at [147, 156] on link "2. uzdevums - kodu fragmenti" at bounding box center [171, 154] width 93 height 13
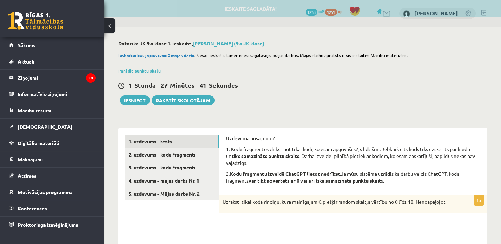
click at [152, 144] on link "1. uzdevums - tests" at bounding box center [171, 141] width 93 height 13
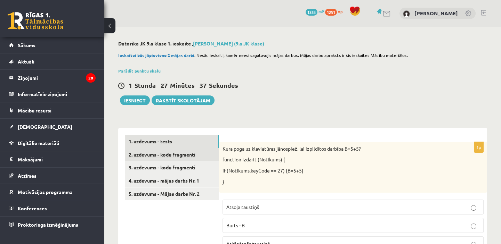
click at [146, 157] on link "2. uzdevums - kodu fragmenti" at bounding box center [171, 154] width 93 height 13
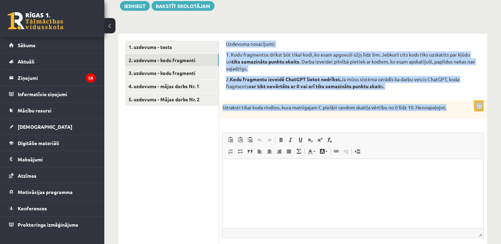
drag, startPoint x: 226, startPoint y: 47, endPoint x: 449, endPoint y: 111, distance: 232.0
copy form "Uzdevuma nosacījumi: 1. Kodu fragmentos drīkst būt tikai kodi, ko esam apguvuši…"
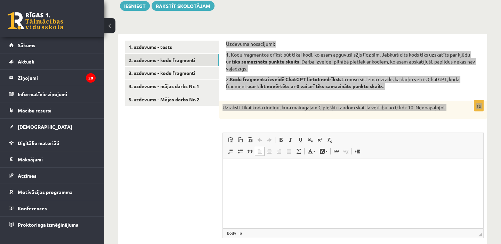
click at [257, 169] on p "Визуальный текстовый редактор, wiswyg-editor-user-answer-47433778843360" at bounding box center [353, 169] width 246 height 7
paste body "Визуальный текстовый редактор, wiswyg-editor-user-answer-47433778843360"
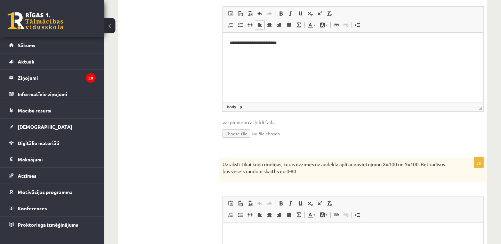
scroll to position [284, 0]
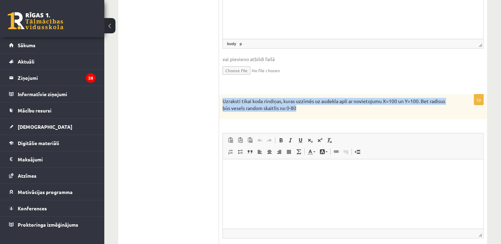
drag, startPoint x: 223, startPoint y: 109, endPoint x: 337, endPoint y: 120, distance: 114.1
click at [337, 119] on div "Uzraksti tikai koda rindiņas, kuras uzzīmēs uz audekla apli ar novietojumu X=10…" at bounding box center [353, 106] width 268 height 25
copy p "Uzraksti tikai koda rindiņas, kuras uzzīmēs uz audekla apli ar novietojumu X=10…"
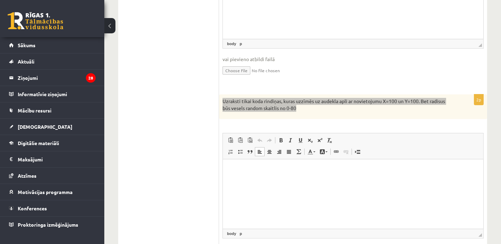
click at [232, 164] on html at bounding box center [353, 169] width 260 height 21
paste body "Визуальный текстовый редактор, wiswyg-editor-user-answer-47433786043740"
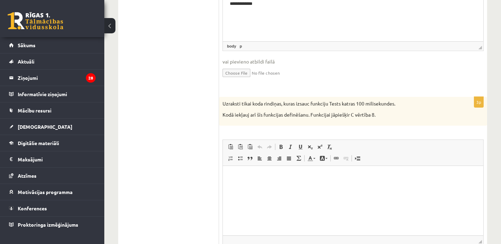
scroll to position [505, 0]
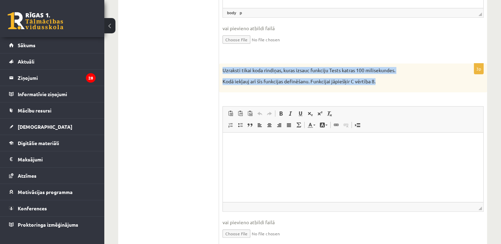
drag, startPoint x: 222, startPoint y: 80, endPoint x: 389, endPoint y: 97, distance: 167.2
click at [389, 92] on div "Uzraksti tikai koda rindiņas, kuras izsauc funkciju Tests katras 100 milisekund…" at bounding box center [353, 78] width 268 height 29
copy div "Uzraksti tikai koda rindiņas, kuras izsauc funkciju Tests katras 100 milisekund…"
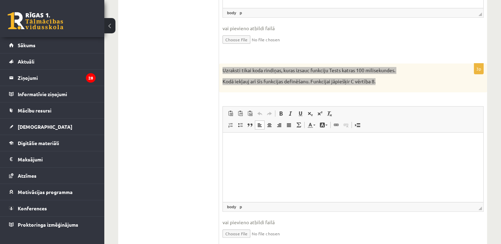
click at [241, 140] on p "Визуальный текстовый редактор, wiswyg-editor-user-answer-47433777579880" at bounding box center [353, 143] width 246 height 7
paste body "Визуальный текстовый редактор, wiswyg-editor-user-answer-47433777579880"
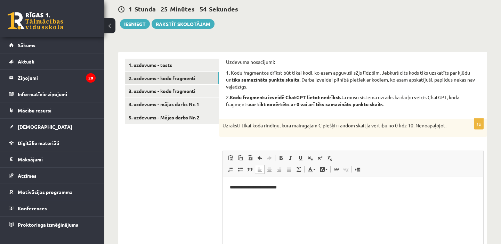
scroll to position [0, 0]
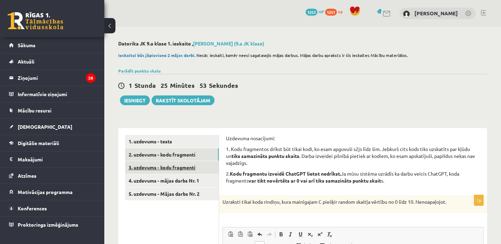
click at [173, 167] on link "3. uzdevums - kodu fragmenti" at bounding box center [171, 167] width 93 height 13
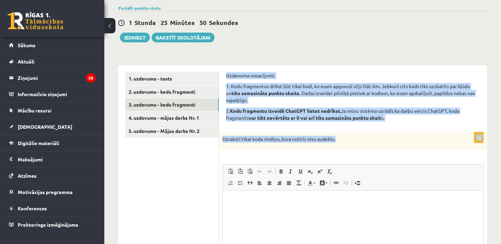
drag, startPoint x: 225, startPoint y: 77, endPoint x: 346, endPoint y: 143, distance: 138.5
copy form "Uzdevuma nosacījumi: 1. Kodu fragmentos drīkst būt tikai kodi, ko esam apguvuši…"
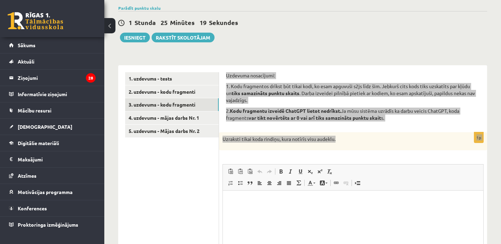
click at [240, 199] on p "Визуальный текстовый редактор, wiswyg-editor-user-answer-47433783535940" at bounding box center [353, 200] width 246 height 7
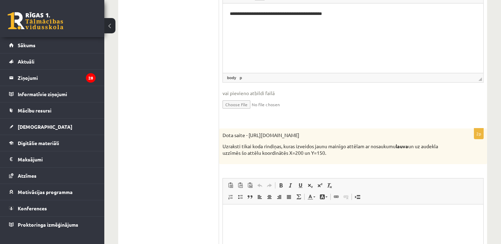
scroll to position [253, 0]
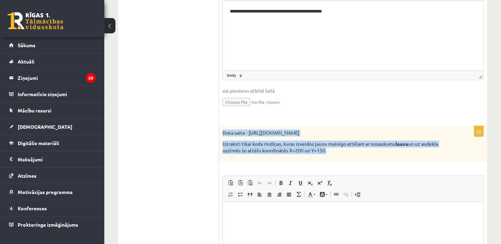
drag, startPoint x: 222, startPoint y: 142, endPoint x: 395, endPoint y: 166, distance: 174.2
click at [395, 162] on div "Dota saite - https://clipart4school.com/wp-content/uploads/2018/03/lion-color-p…" at bounding box center [353, 144] width 268 height 36
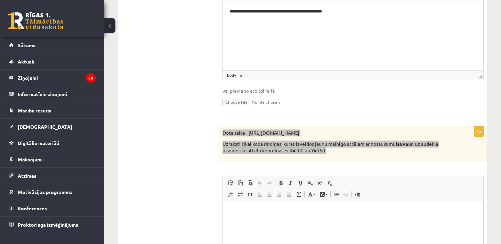
click at [239, 212] on p "Визуальный текстовый редактор, wiswyg-editor-user-answer-47433782990980" at bounding box center [353, 212] width 246 height 7
paste body "Визуальный текстовый редактор, wiswyg-editor-user-answer-47433782990980"
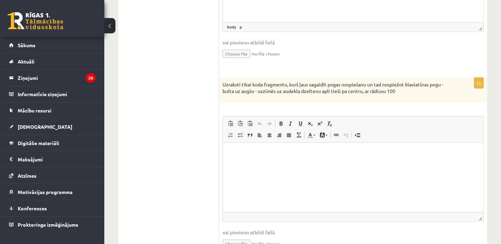
scroll to position [508, 0]
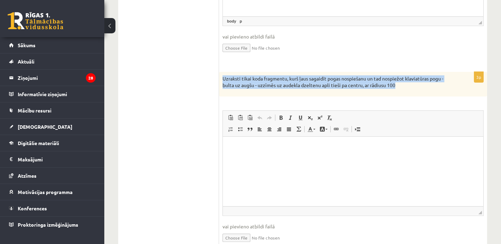
drag, startPoint x: 221, startPoint y: 87, endPoint x: 407, endPoint y: 98, distance: 186.2
click at [407, 97] on div "Uzraksti tikai koda fragmentu, kurš ļaus sagaidīt pogas nospiešanu un tad nospi…" at bounding box center [353, 84] width 268 height 25
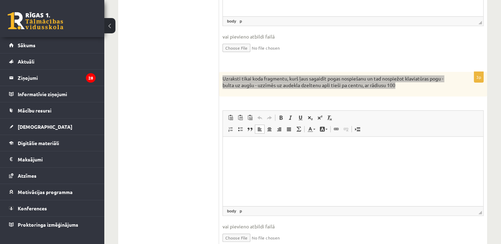
click at [269, 139] on html at bounding box center [353, 147] width 260 height 21
paste body "Визуальный текстовый редактор, wiswyg-editor-user-answer-47433800111060"
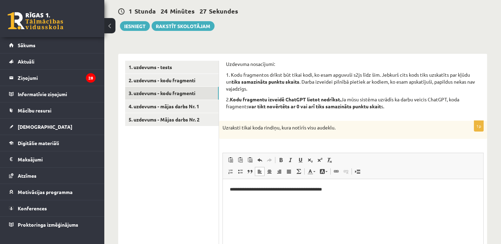
scroll to position [0, 0]
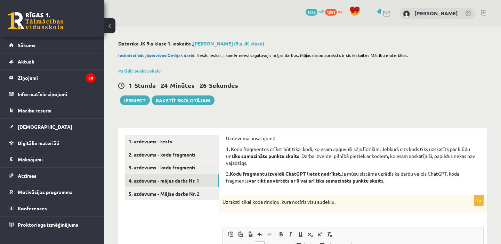
click at [190, 182] on link "4. uzdevums - mājas darbs Nr. 1" at bounding box center [171, 180] width 93 height 13
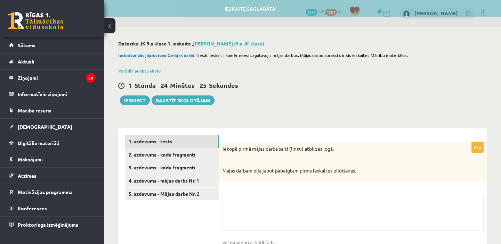
click at [170, 144] on link "1. uzdevums - tests" at bounding box center [171, 141] width 93 height 13
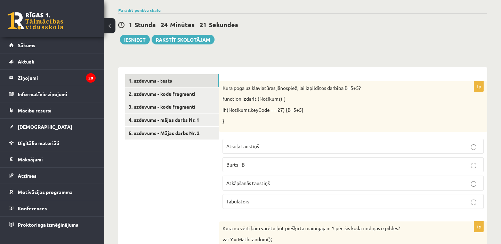
scroll to position [8, 0]
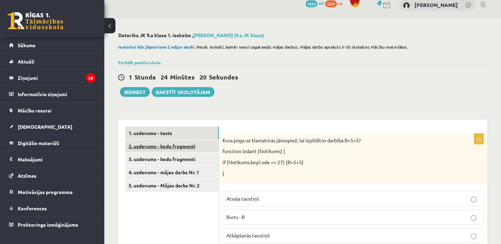
click at [172, 145] on link "2. uzdevums - kodu fragmenti" at bounding box center [171, 146] width 93 height 13
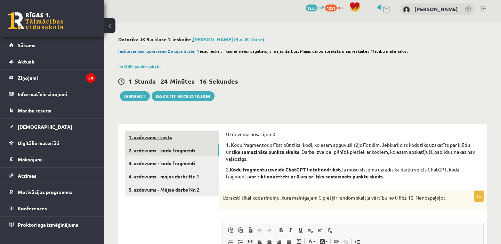
scroll to position [0, 0]
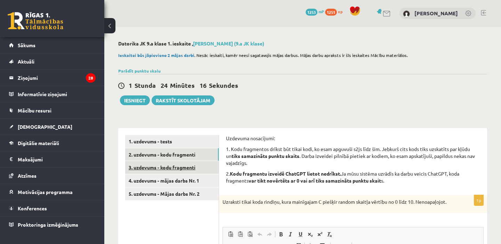
click at [165, 168] on link "3. uzdevums - kodu fragmenti" at bounding box center [171, 167] width 93 height 13
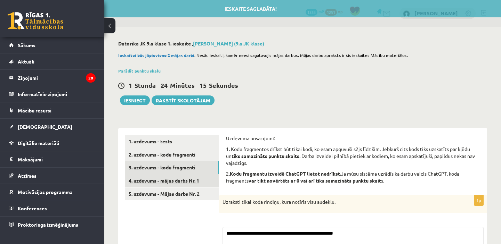
click at [171, 185] on link "4. uzdevums - mājas darbs Nr. 1" at bounding box center [171, 180] width 93 height 13
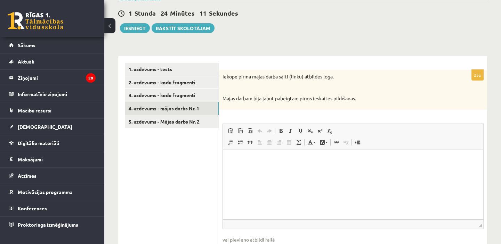
scroll to position [87, 0]
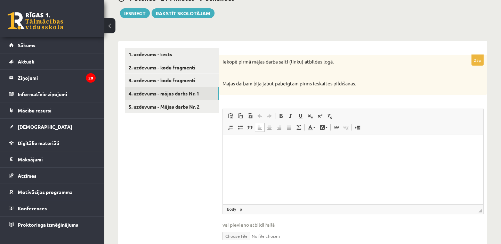
click at [251, 153] on html at bounding box center [353, 145] width 260 height 21
click at [137, 112] on link "5. uzdevums - Mājas darbs Nr. 2" at bounding box center [171, 106] width 93 height 13
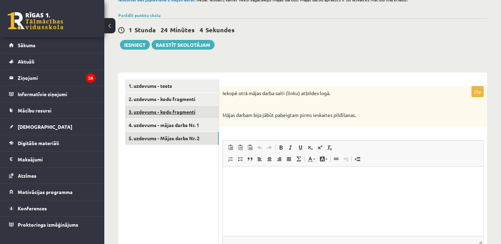
scroll to position [0, 0]
click at [154, 116] on link "3. uzdevums - kodu fragmenti" at bounding box center [171, 112] width 93 height 13
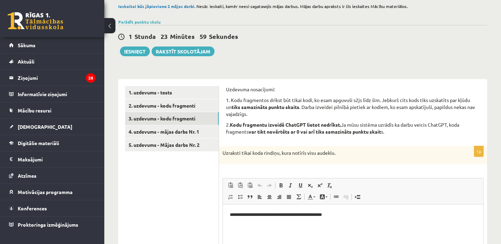
scroll to position [17, 0]
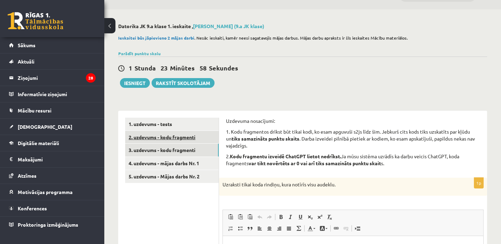
click at [169, 134] on link "2. uzdevums - kodu fragmenti" at bounding box center [171, 137] width 93 height 13
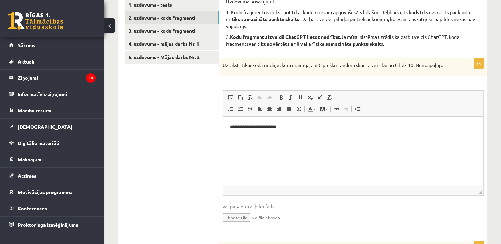
scroll to position [72, 0]
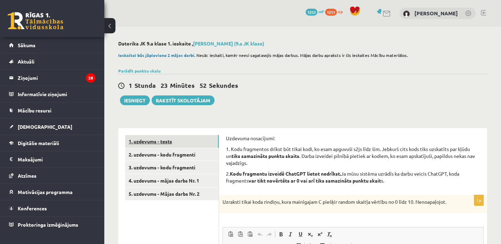
click at [170, 140] on link "1. uzdevums - tests" at bounding box center [171, 141] width 93 height 13
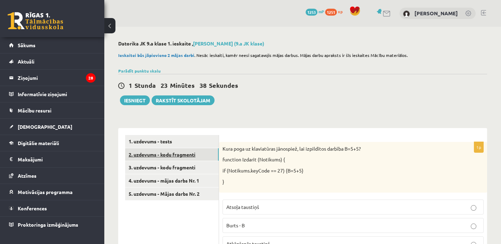
click at [158, 154] on link "2. uzdevums - kodu fragmenti" at bounding box center [171, 154] width 93 height 13
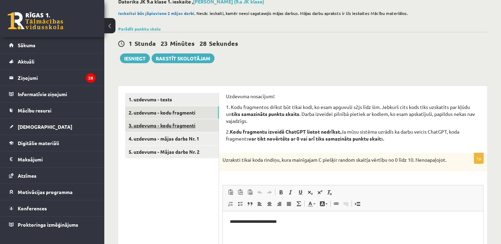
click at [187, 131] on link "3. uzdevums - kodu fragmenti" at bounding box center [171, 125] width 93 height 13
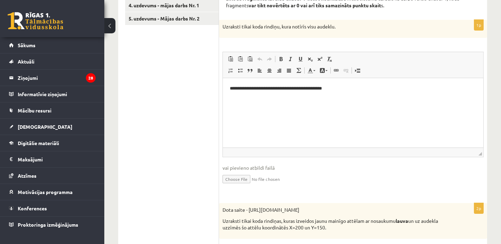
scroll to position [17, 0]
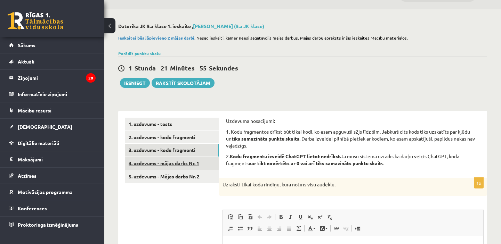
click at [178, 169] on link "4. uzdevums - mājas darbs Nr. 1" at bounding box center [171, 163] width 93 height 13
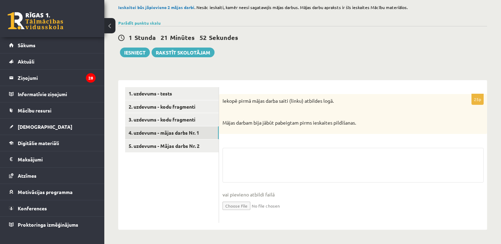
scroll to position [56, 0]
click at [274, 140] on div "25p Iekopē pirmā mājas darba saiti (linku) atbildes logā. Mājas darbam bija jāb…" at bounding box center [353, 158] width 268 height 129
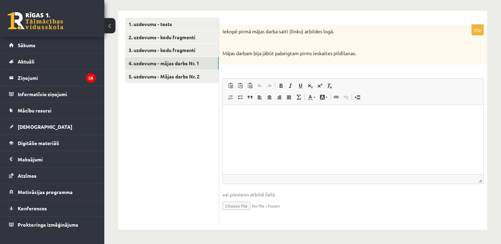
scroll to position [125, 0]
click at [266, 126] on html at bounding box center [353, 115] width 260 height 21
click at [168, 63] on link "4. uzdevums - mājas darbs Nr. 1" at bounding box center [171, 63] width 93 height 13
click at [191, 142] on ul "1. uzdevums - tests 2. uzdevums - kodu fragmenti 3. uzdevums - kodu fragmenti 4…" at bounding box center [172, 120] width 94 height 205
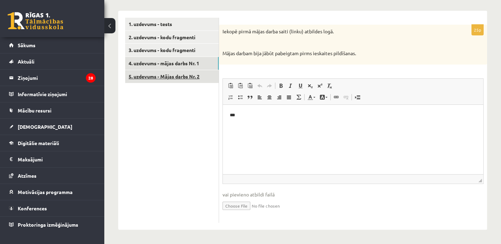
click at [167, 70] on link "5. uzdevums - Mājas darbs Nr. 2" at bounding box center [171, 76] width 93 height 13
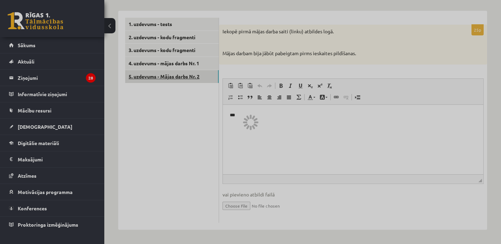
scroll to position [56, 0]
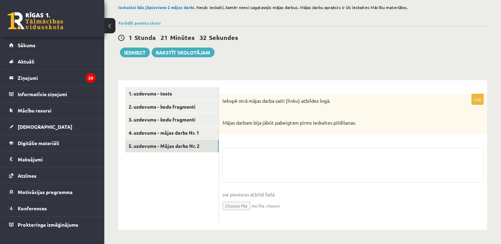
click at [265, 132] on div "Iekopē otrā mājas darba saiti (linku) atbildes logā. Mājas darbam bija jābūt pa…" at bounding box center [353, 114] width 268 height 40
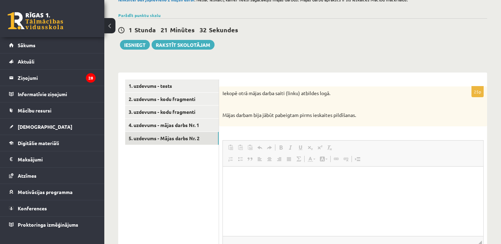
scroll to position [0, 0]
click at [233, 175] on p "Визуальный текстовый редактор, wiswyg-editor-user-answer-47433804776460" at bounding box center [353, 176] width 246 height 7
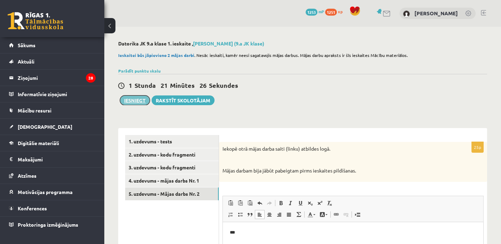
click at [143, 98] on button "Iesniegt" at bounding box center [135, 101] width 30 height 10
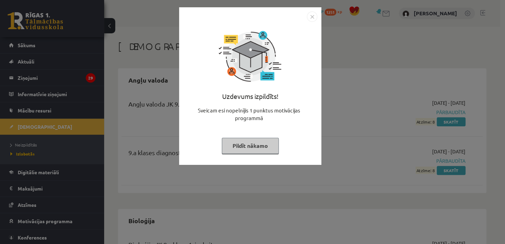
click at [254, 150] on button "Pildīt nākamo" at bounding box center [250, 146] width 57 height 16
